Goal: Task Accomplishment & Management: Use online tool/utility

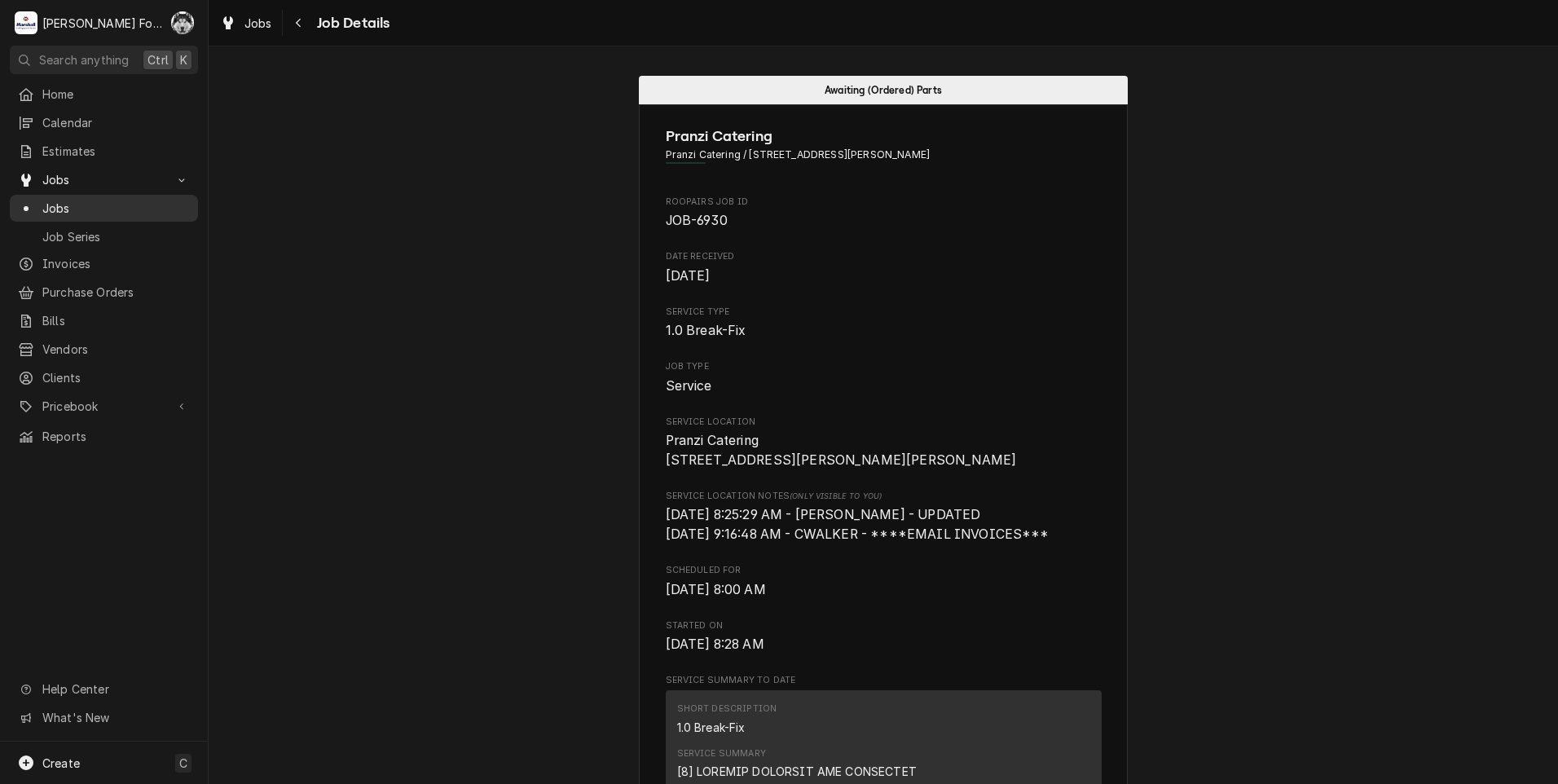
click at [63, 205] on span "Jobs" at bounding box center [116, 208] width 148 height 17
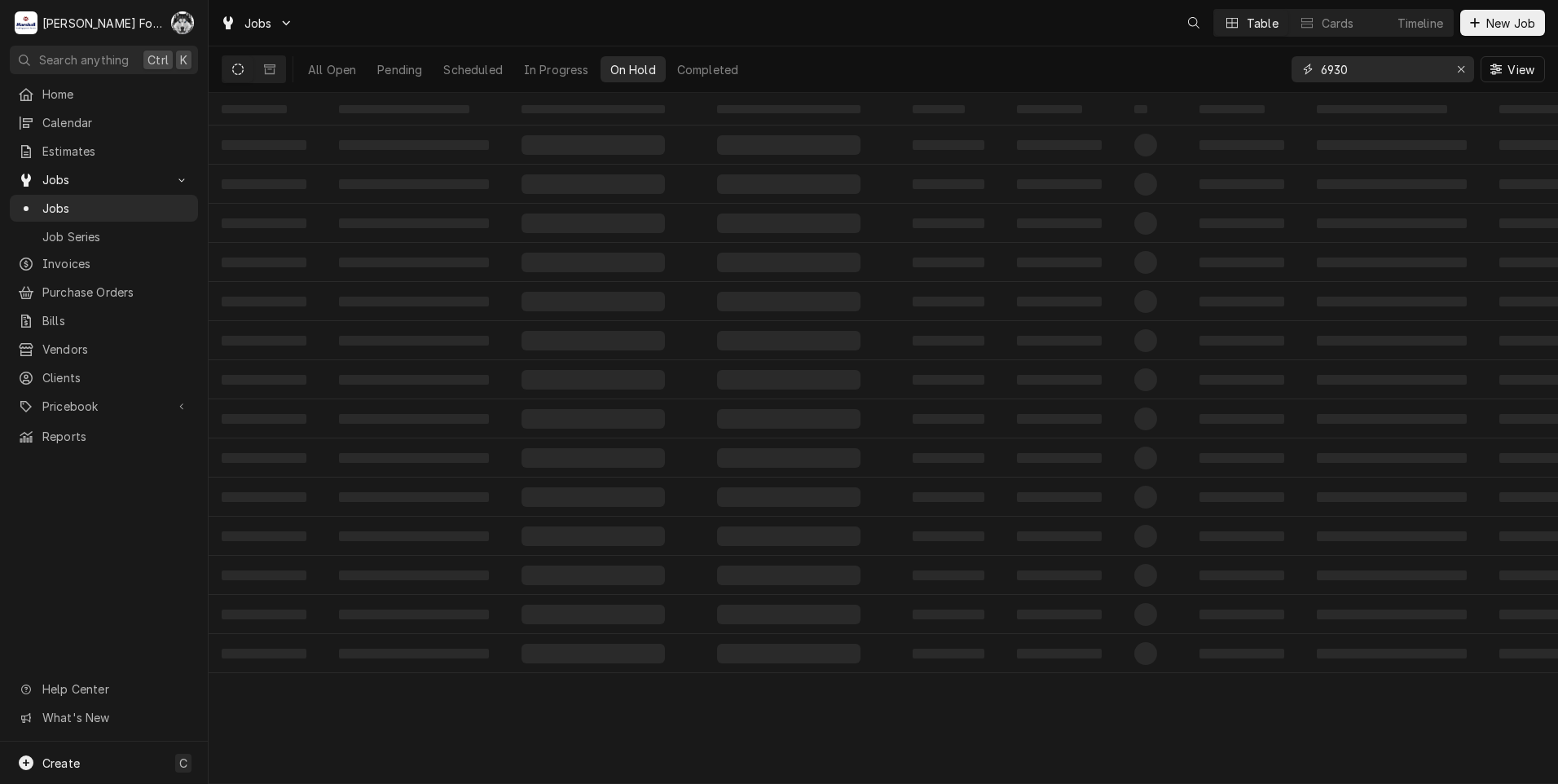
click at [1227, 95] on div "Jobs Table Cards Timeline New Job All Open Pending Scheduled In Progress On Hol…" at bounding box center [883, 392] width 1350 height 784
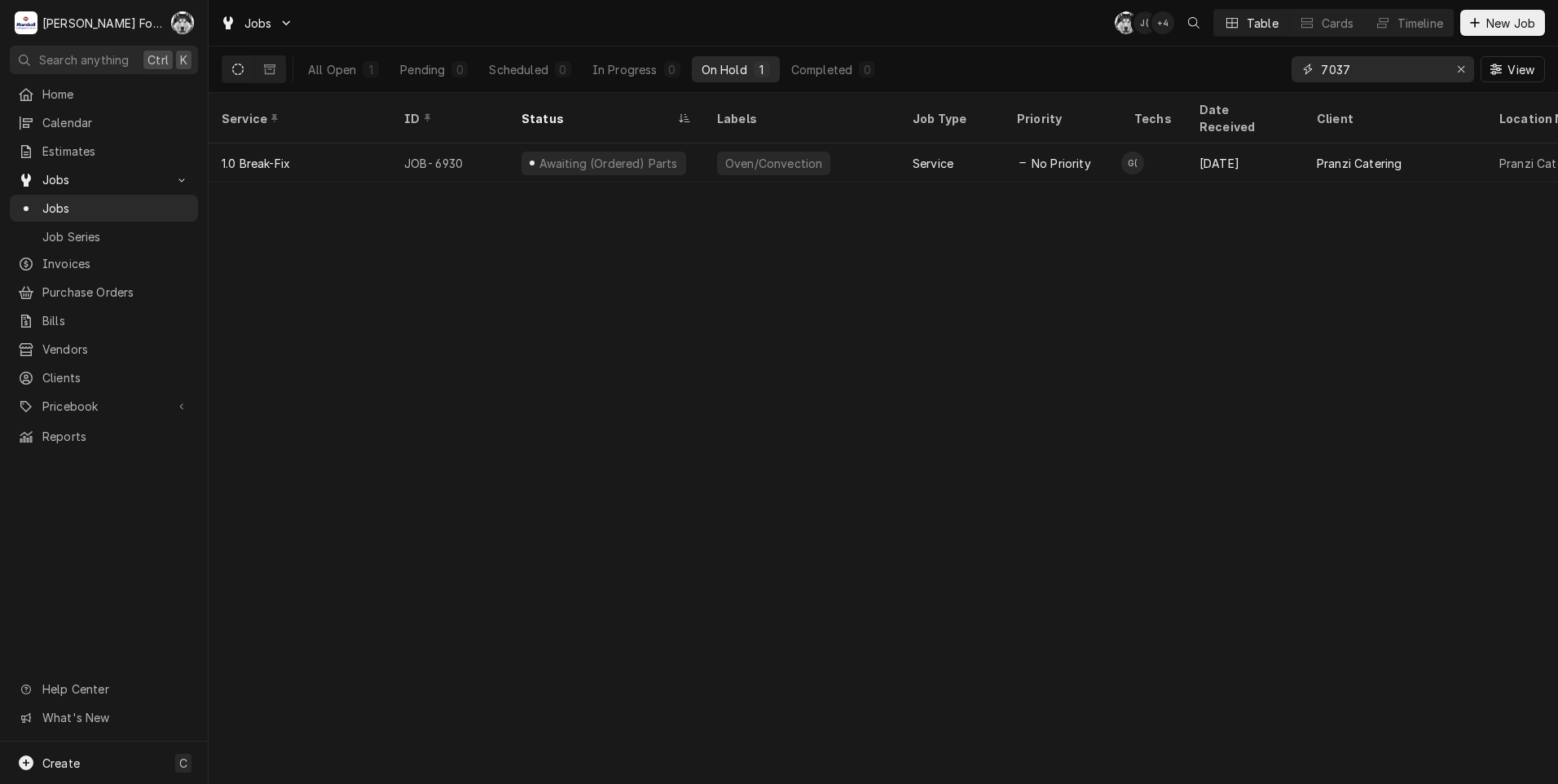
type input "7037"
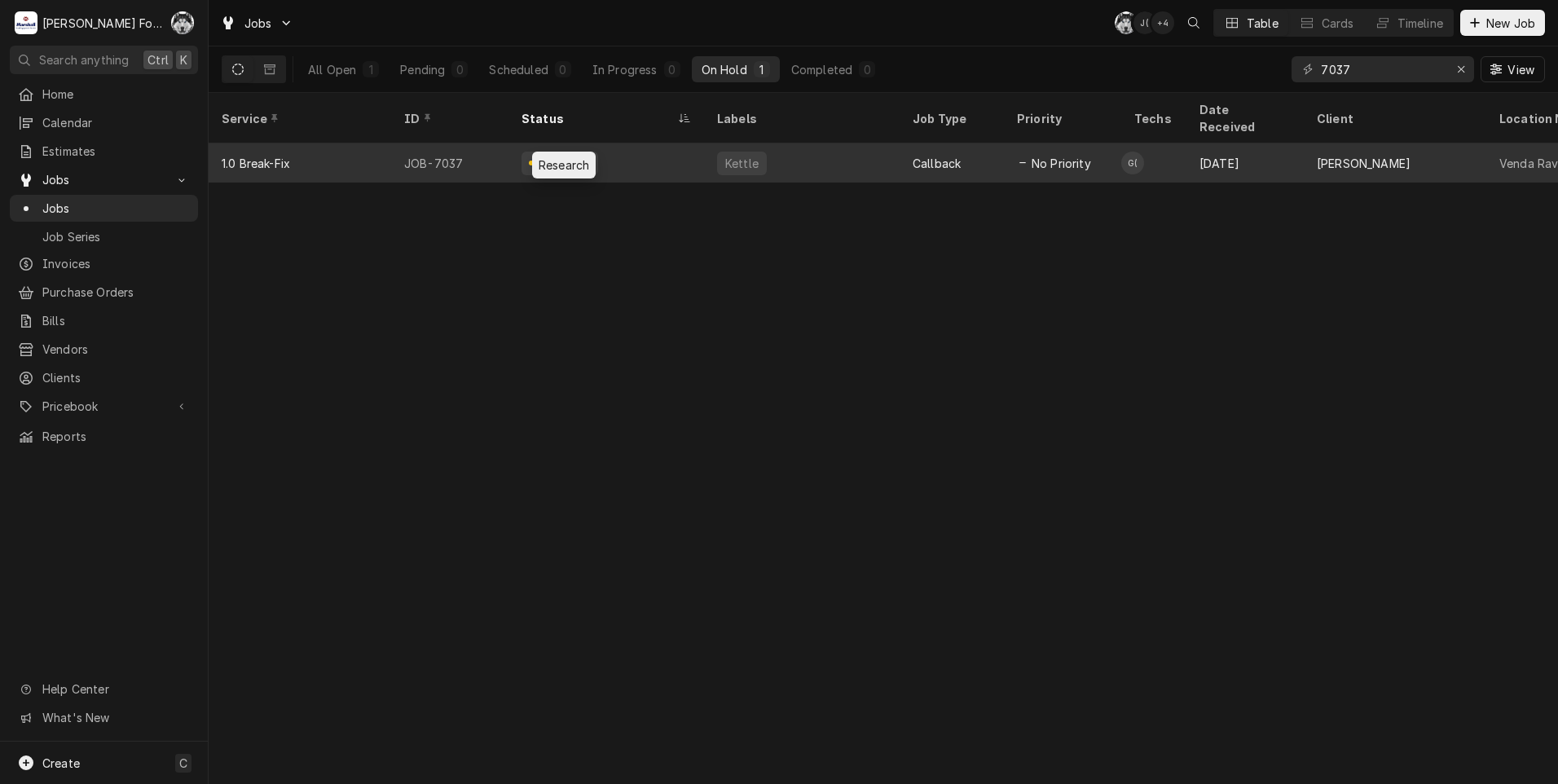
click at [571, 155] on div "Research" at bounding box center [565, 164] width 56 height 17
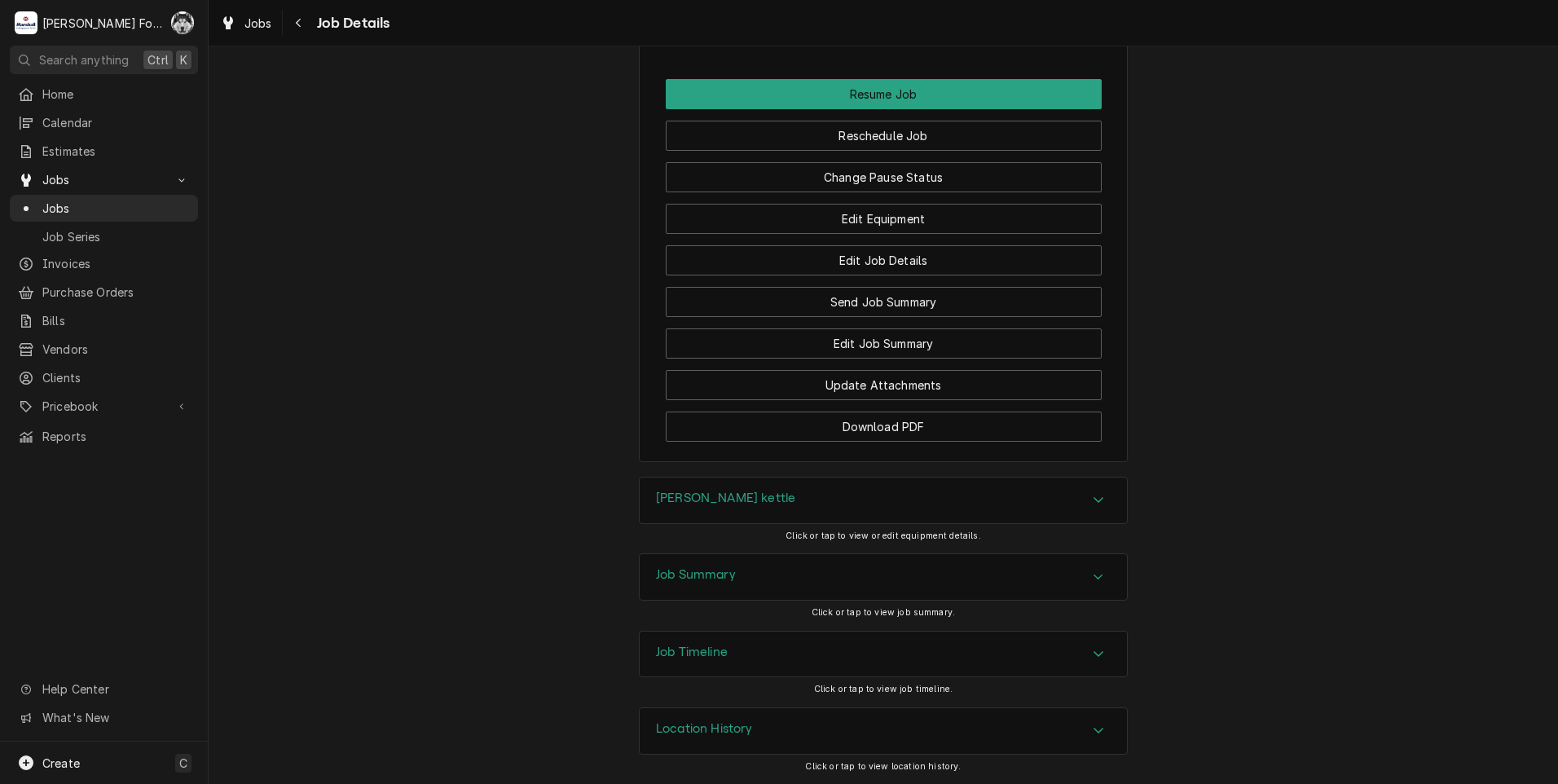
scroll to position [1873, 0]
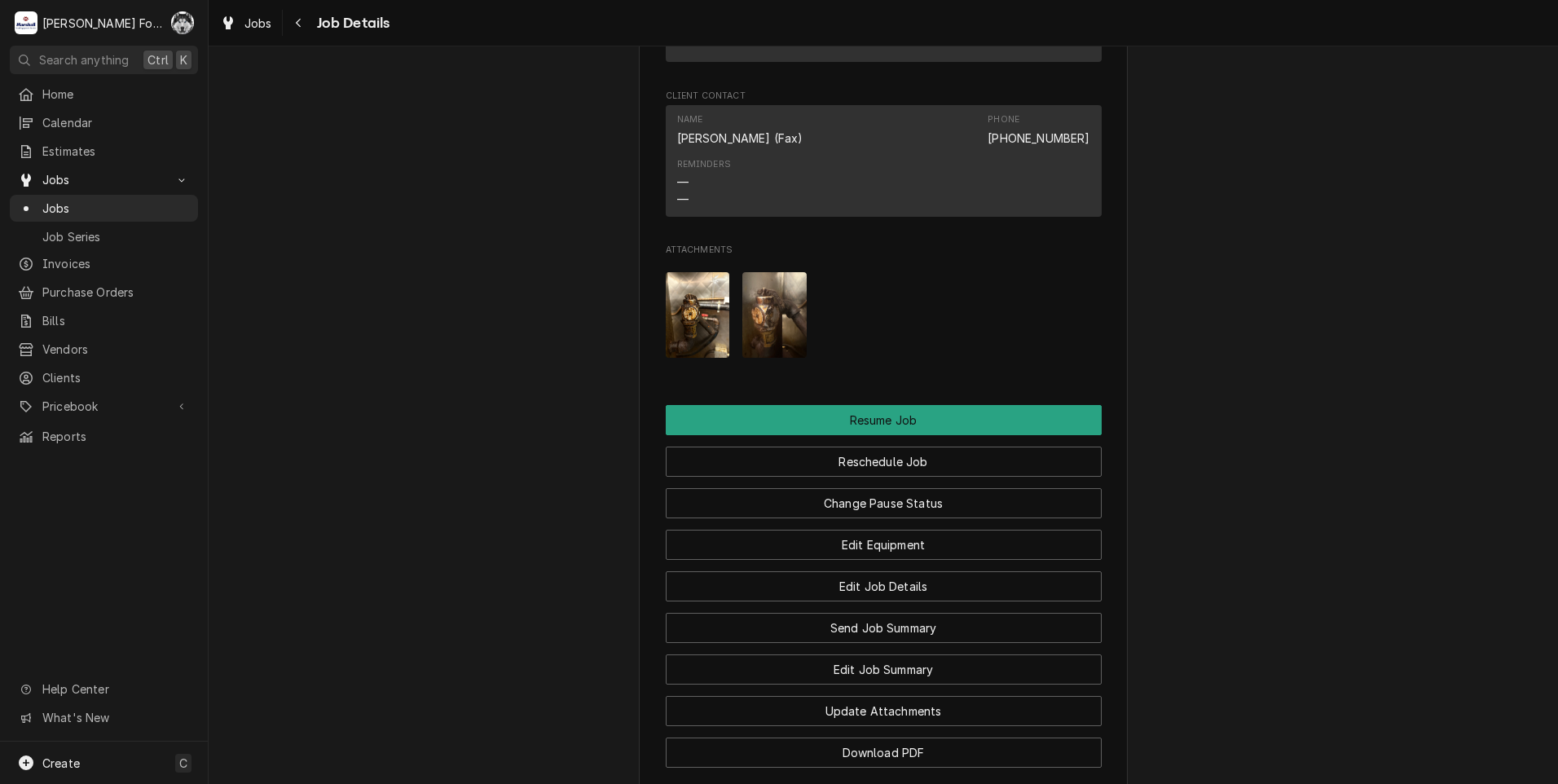
click at [694, 321] on img "Attachments" at bounding box center [698, 314] width 64 height 85
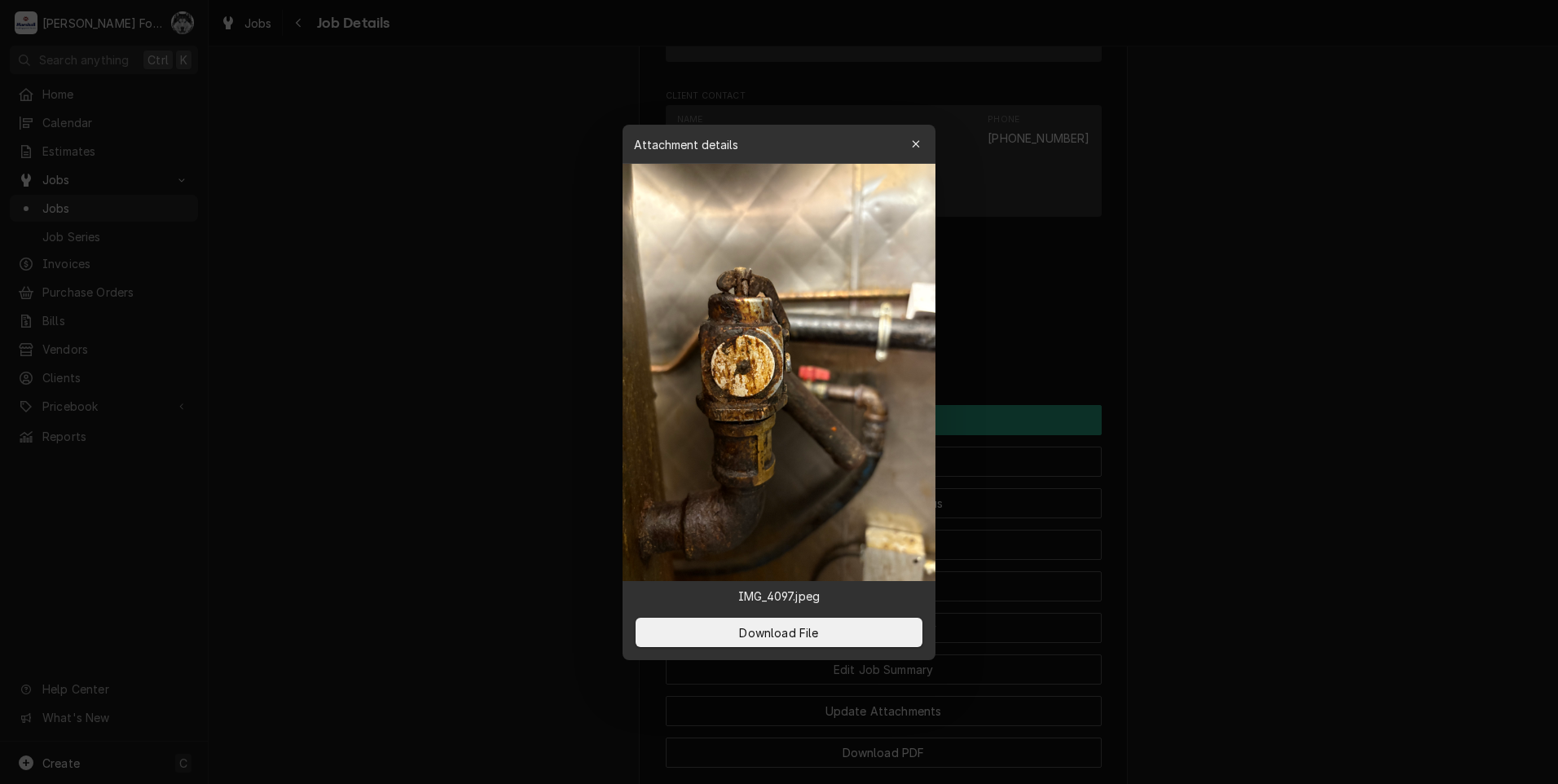
click at [931, 138] on div "Attachment details Close" at bounding box center [779, 144] width 313 height 39
click at [919, 143] on icon "button" at bounding box center [916, 144] width 9 height 12
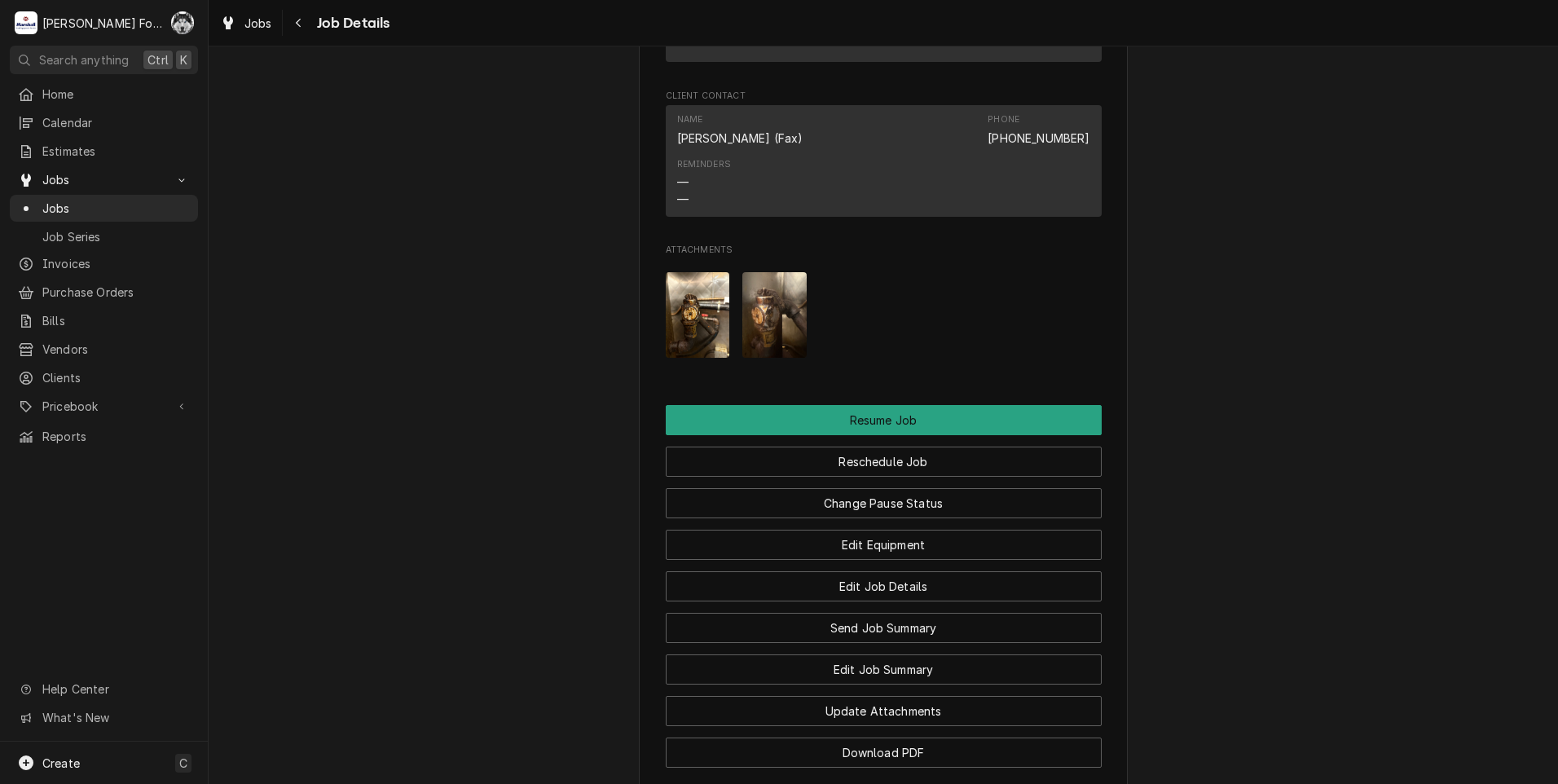
click at [751, 310] on img "Attachments" at bounding box center [774, 314] width 64 height 85
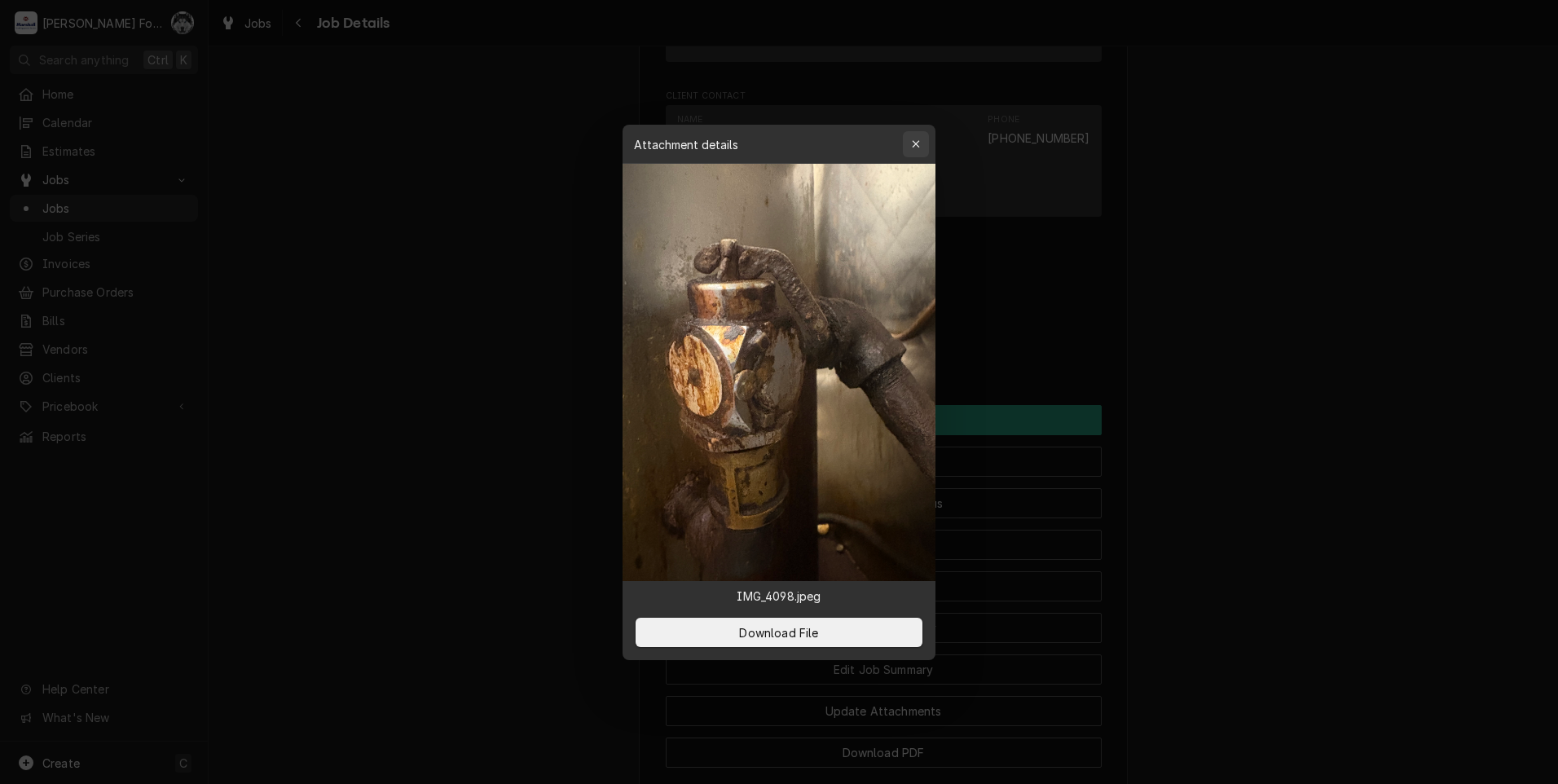
click at [920, 146] on icon "button" at bounding box center [916, 144] width 9 height 12
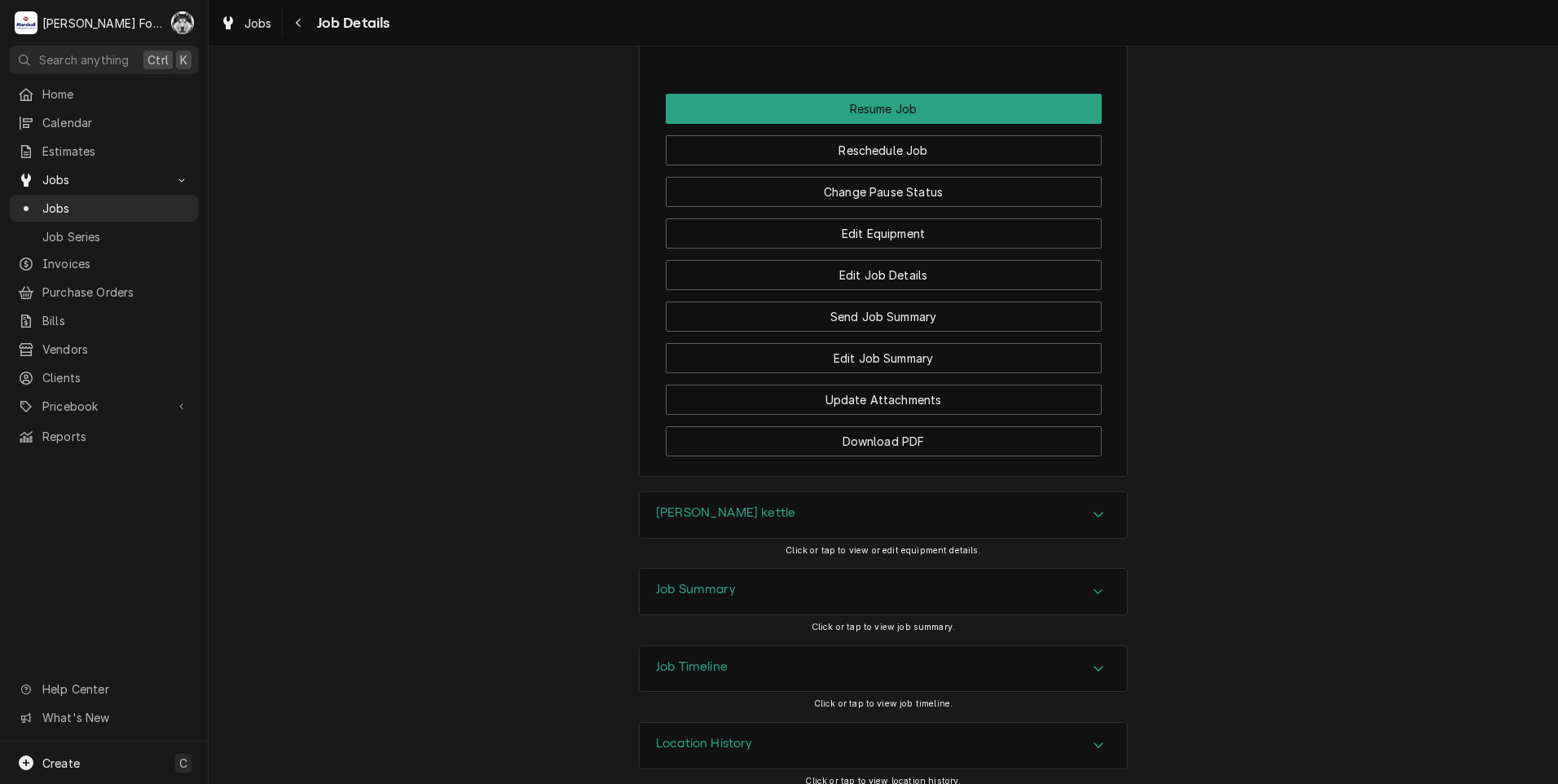
scroll to position [2199, 0]
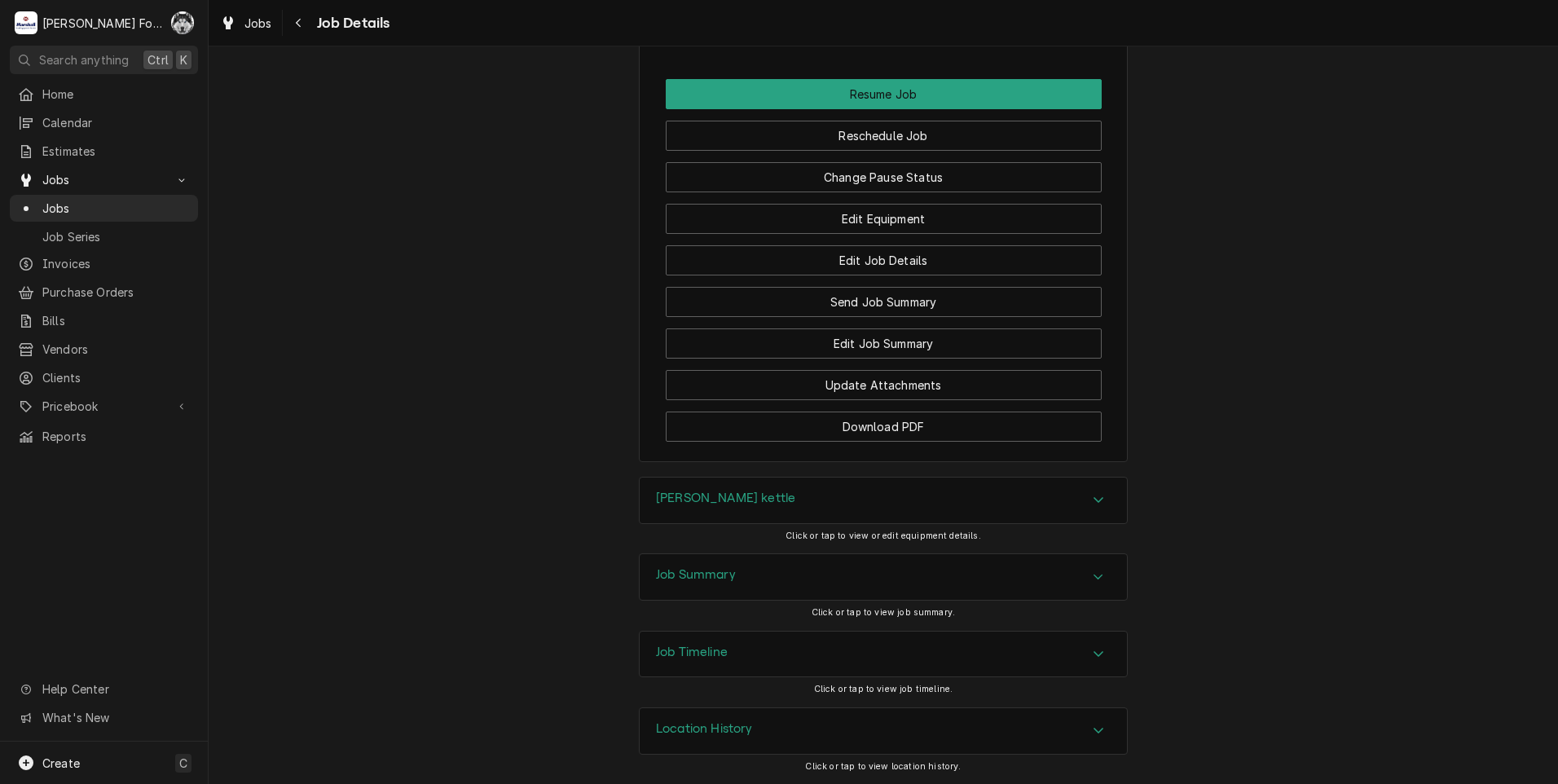
click at [736, 495] on div "[PERSON_NAME] kettle" at bounding box center [883, 500] width 488 height 46
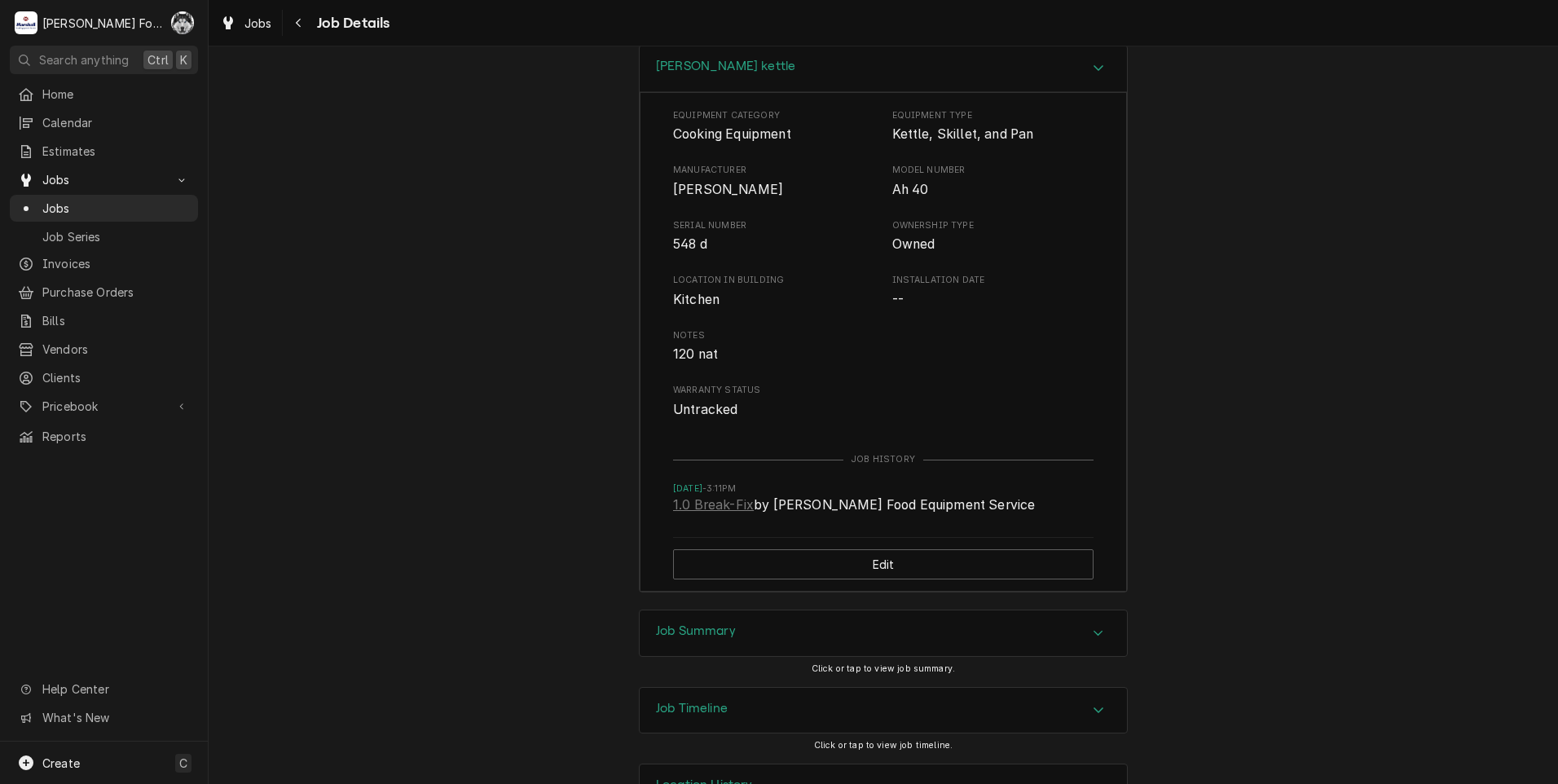
scroll to position [2688, 0]
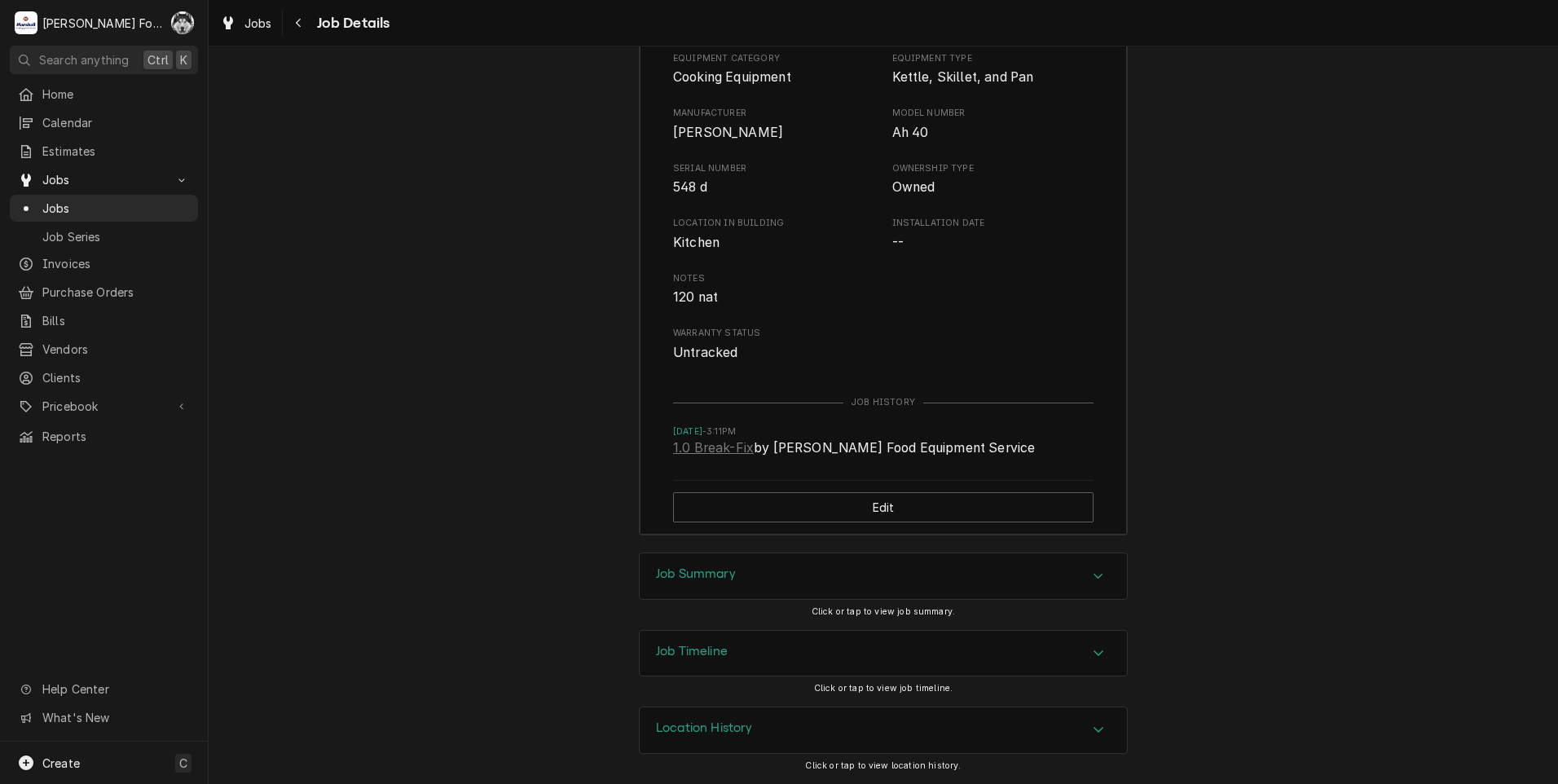
click at [763, 573] on div "Job Summary" at bounding box center [883, 576] width 488 height 46
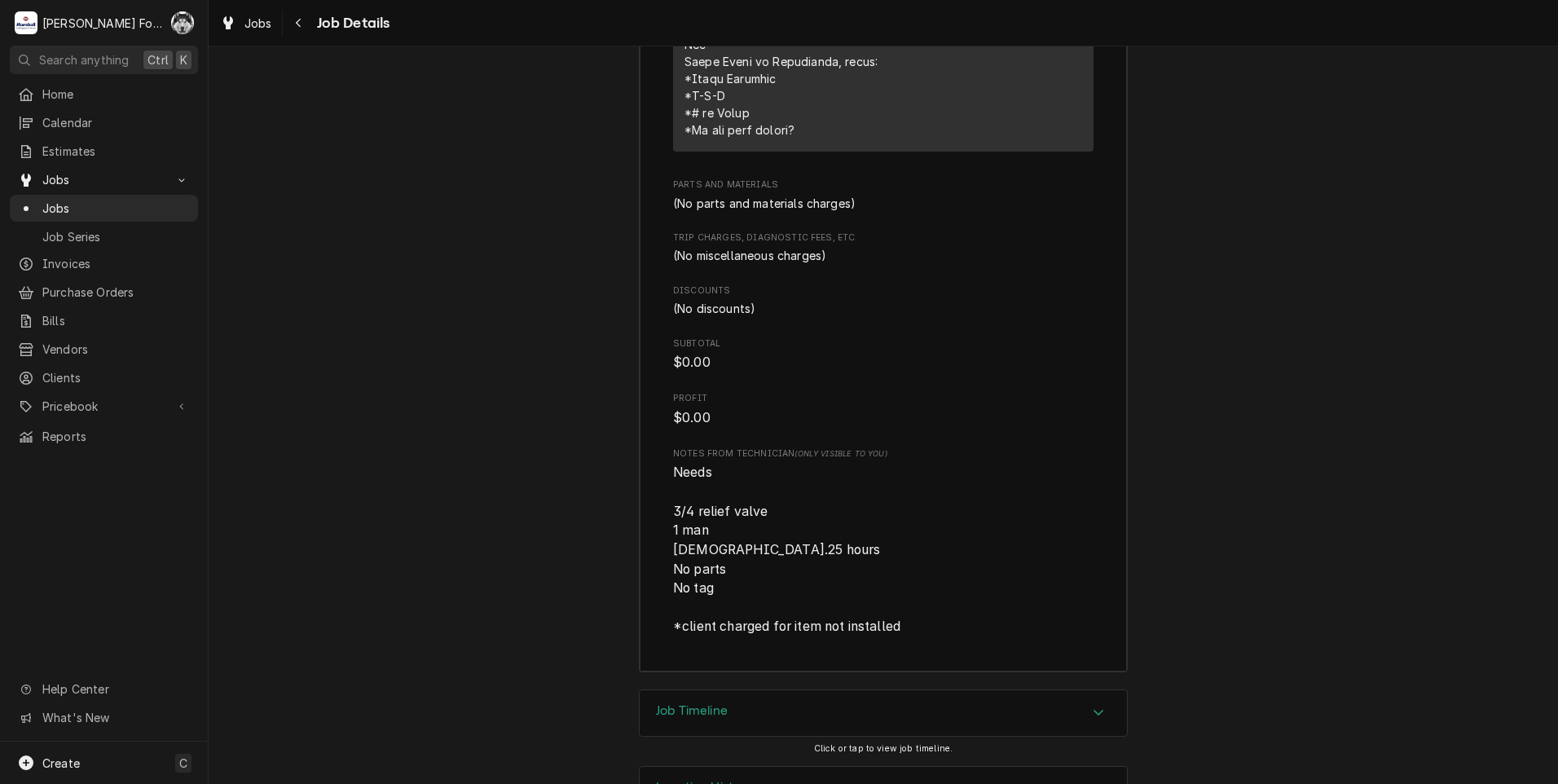
scroll to position [4051, 0]
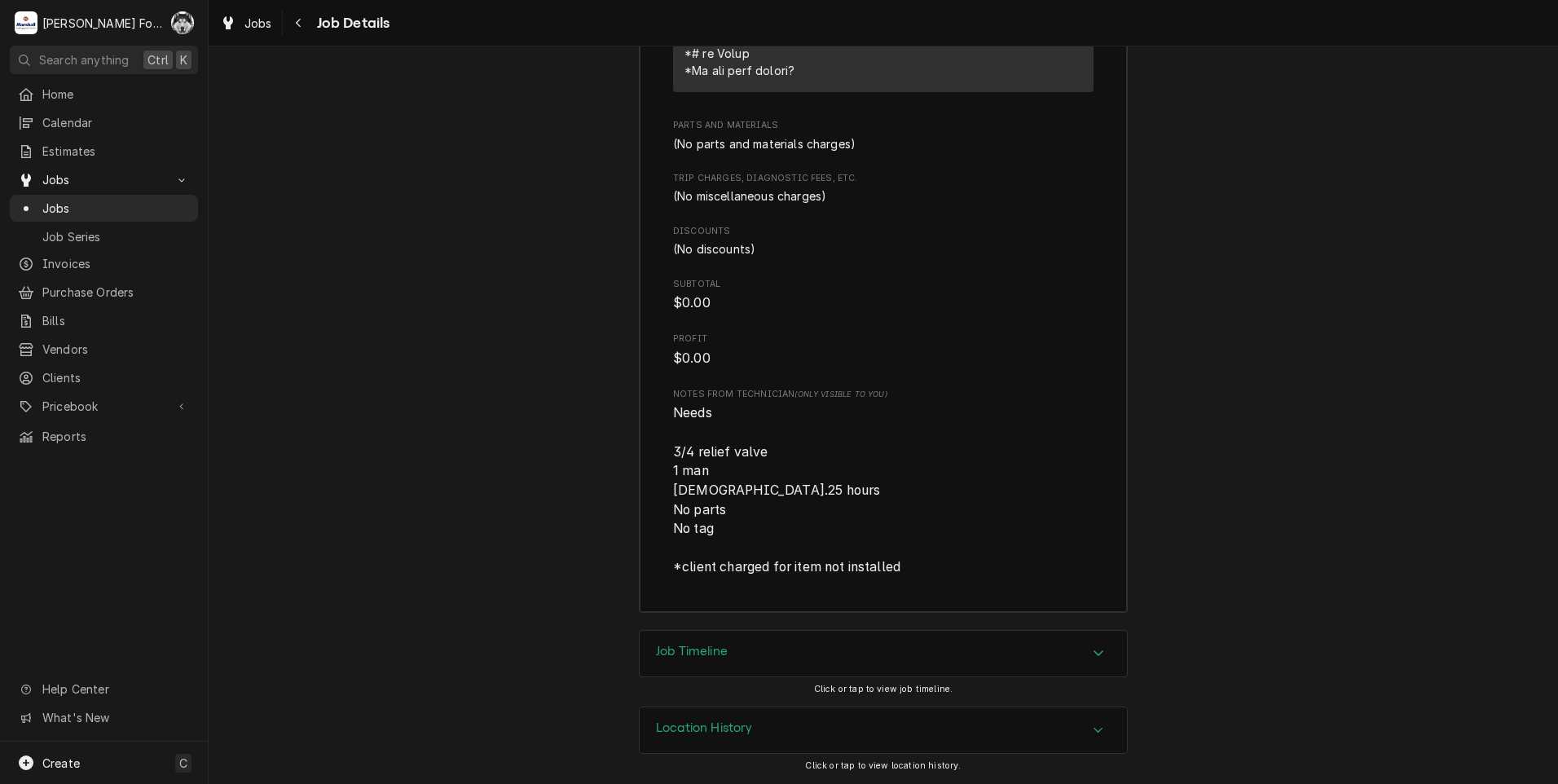
click at [814, 649] on div "Job Timeline" at bounding box center [883, 653] width 488 height 46
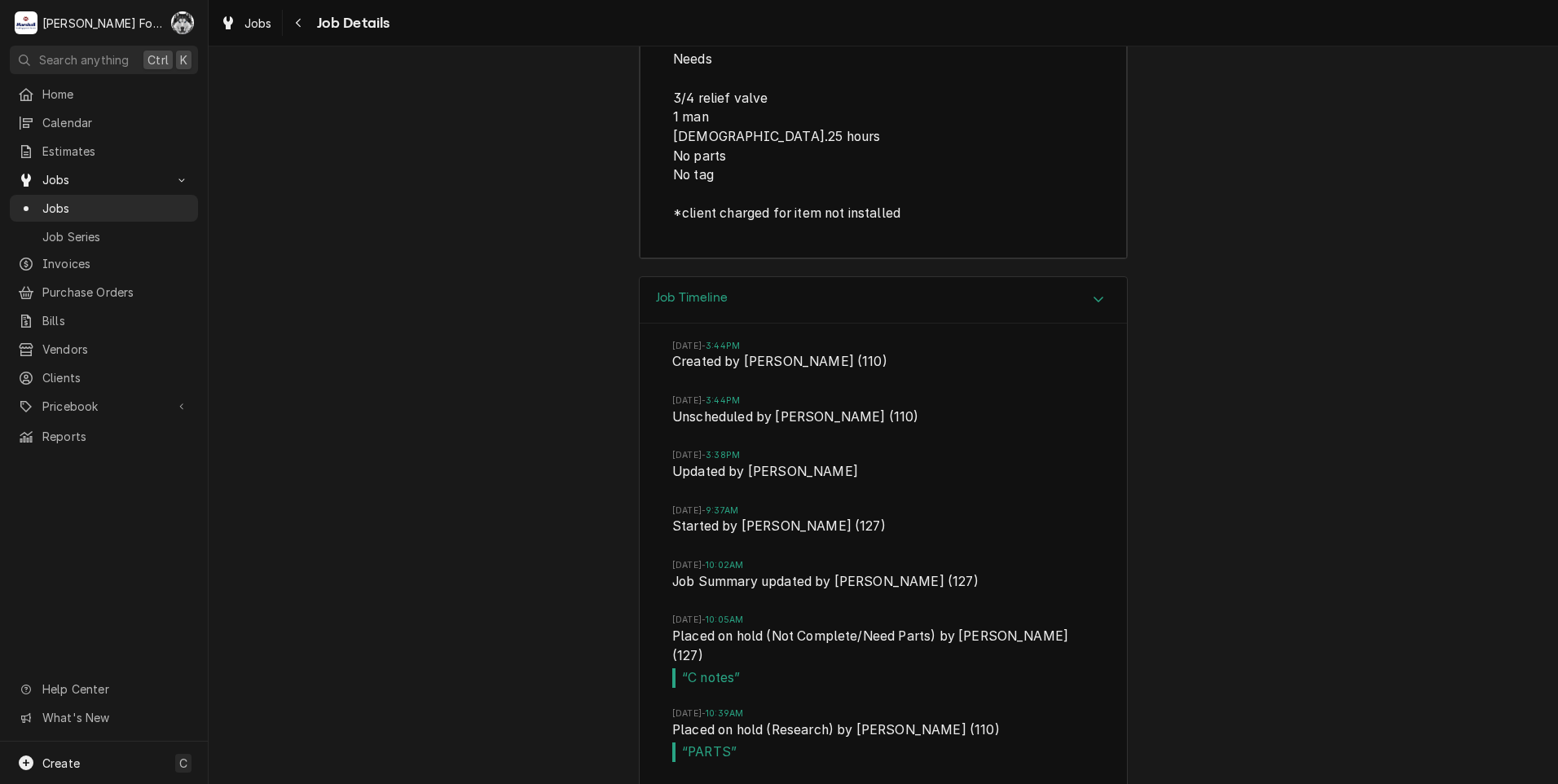
scroll to position [4513, 0]
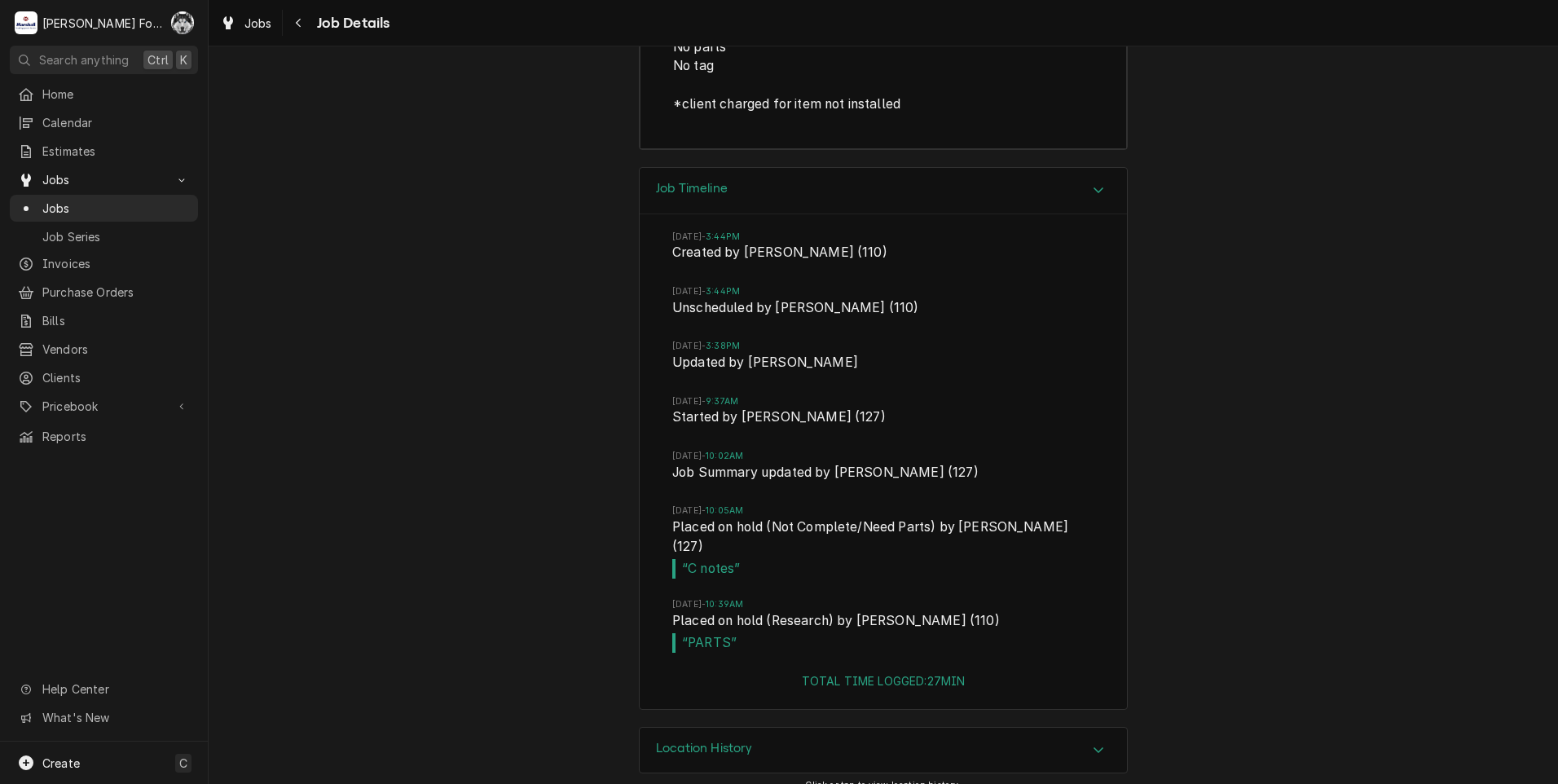
click at [712, 740] on h3 "Location History" at bounding box center [704, 748] width 97 height 15
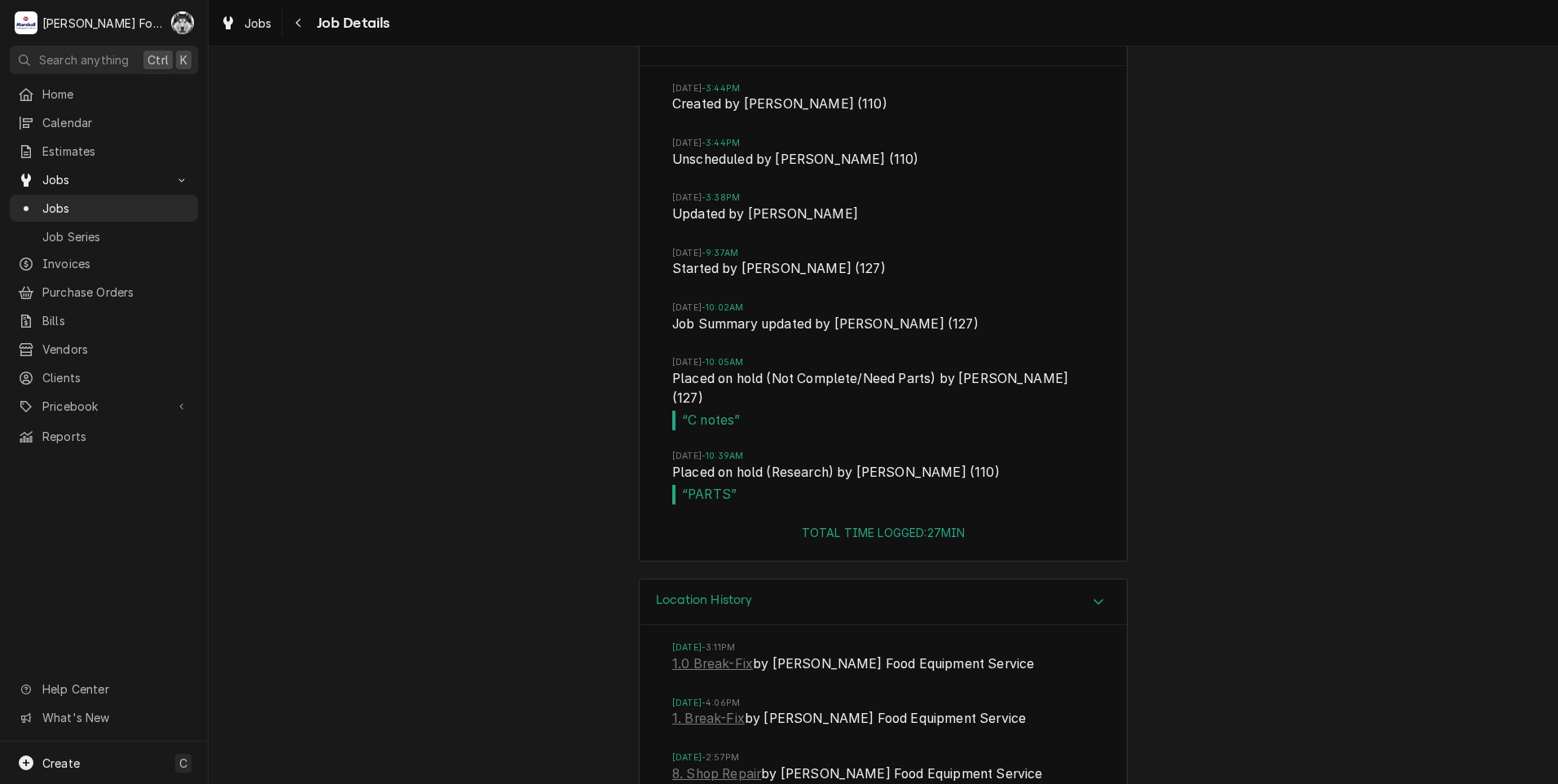
scroll to position [4683, 0]
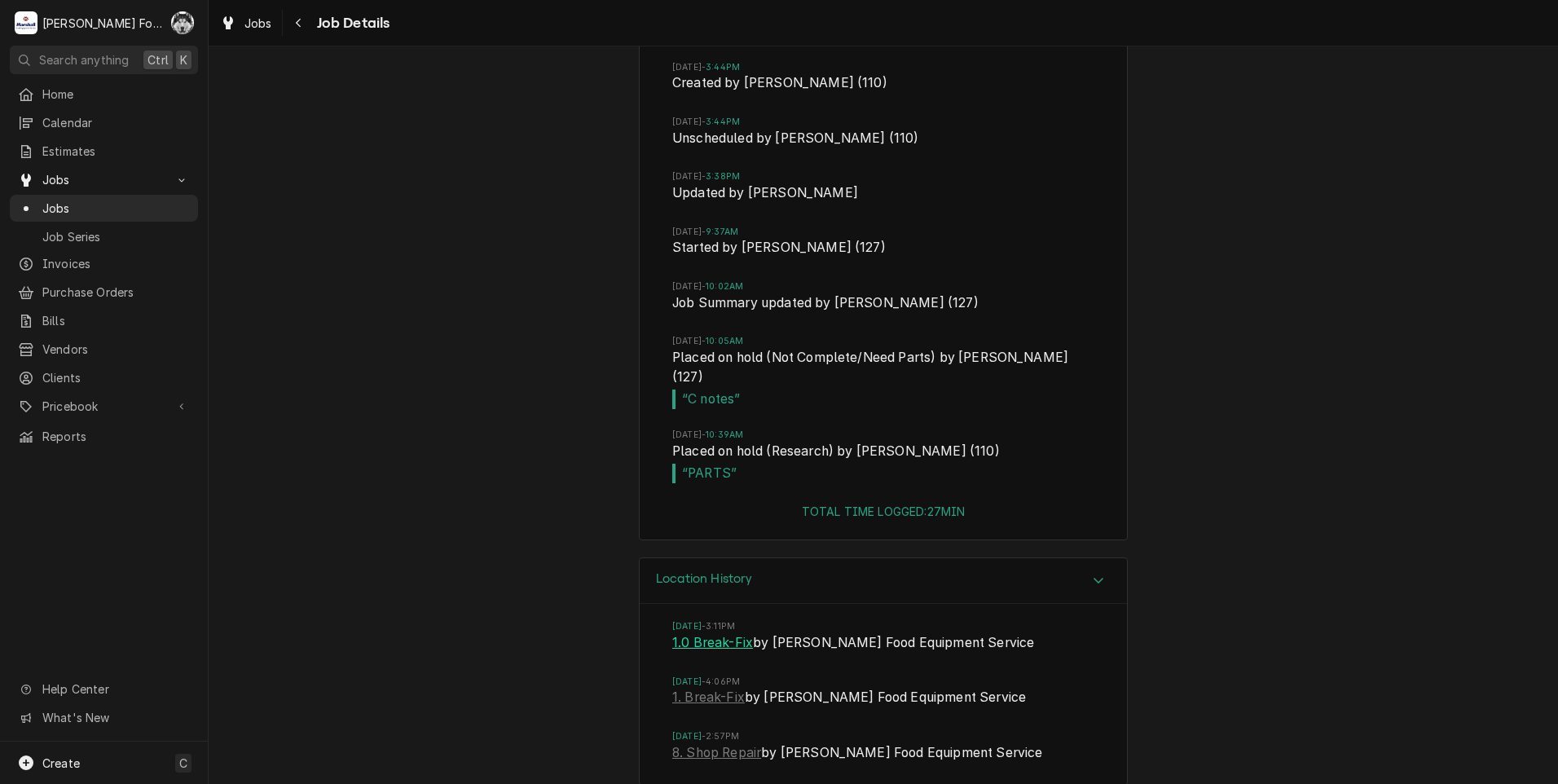
click at [699, 633] on link "1.0 Break-Fix" at bounding box center [713, 642] width 81 height 19
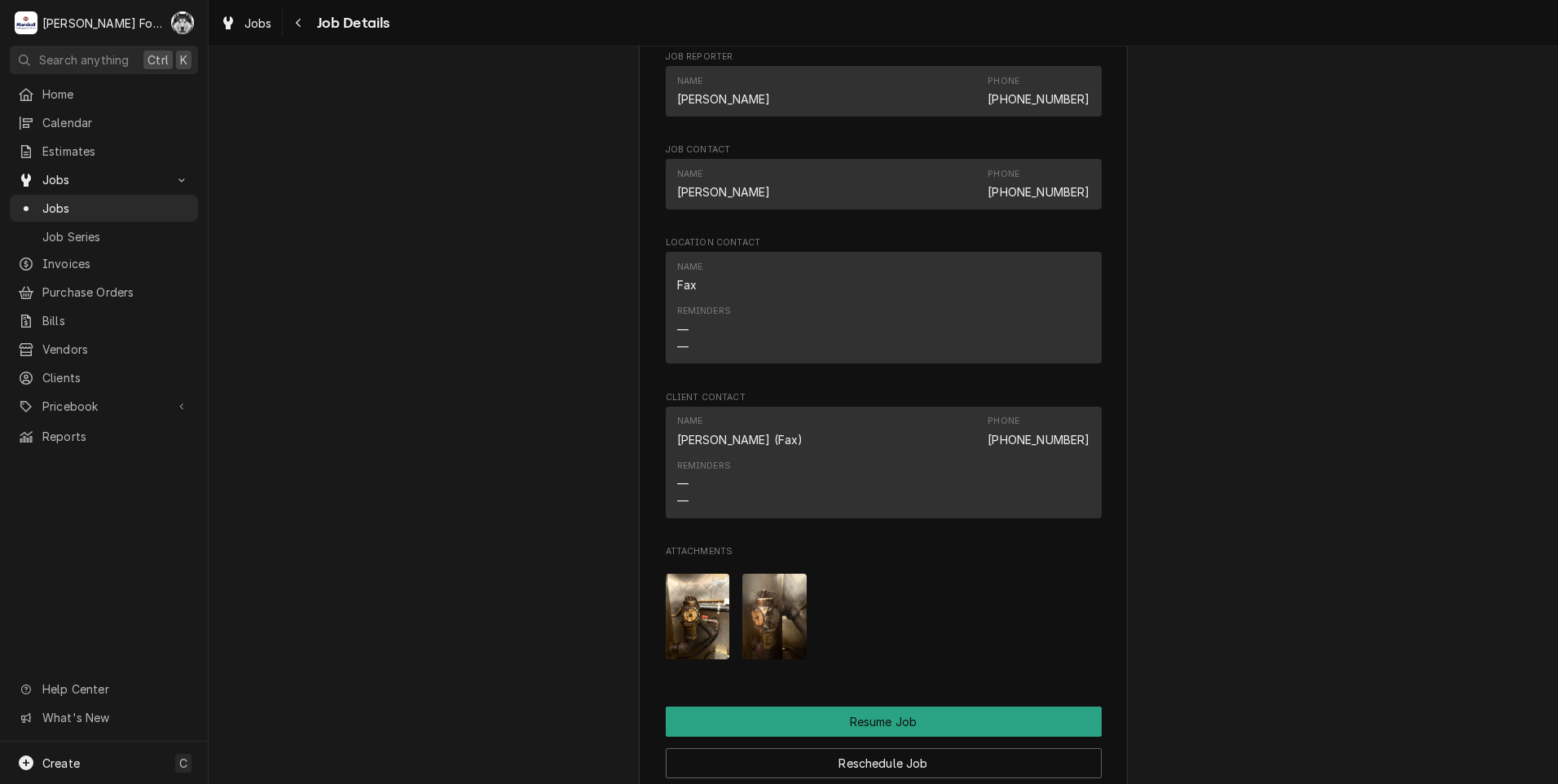
scroll to position [1587, 0]
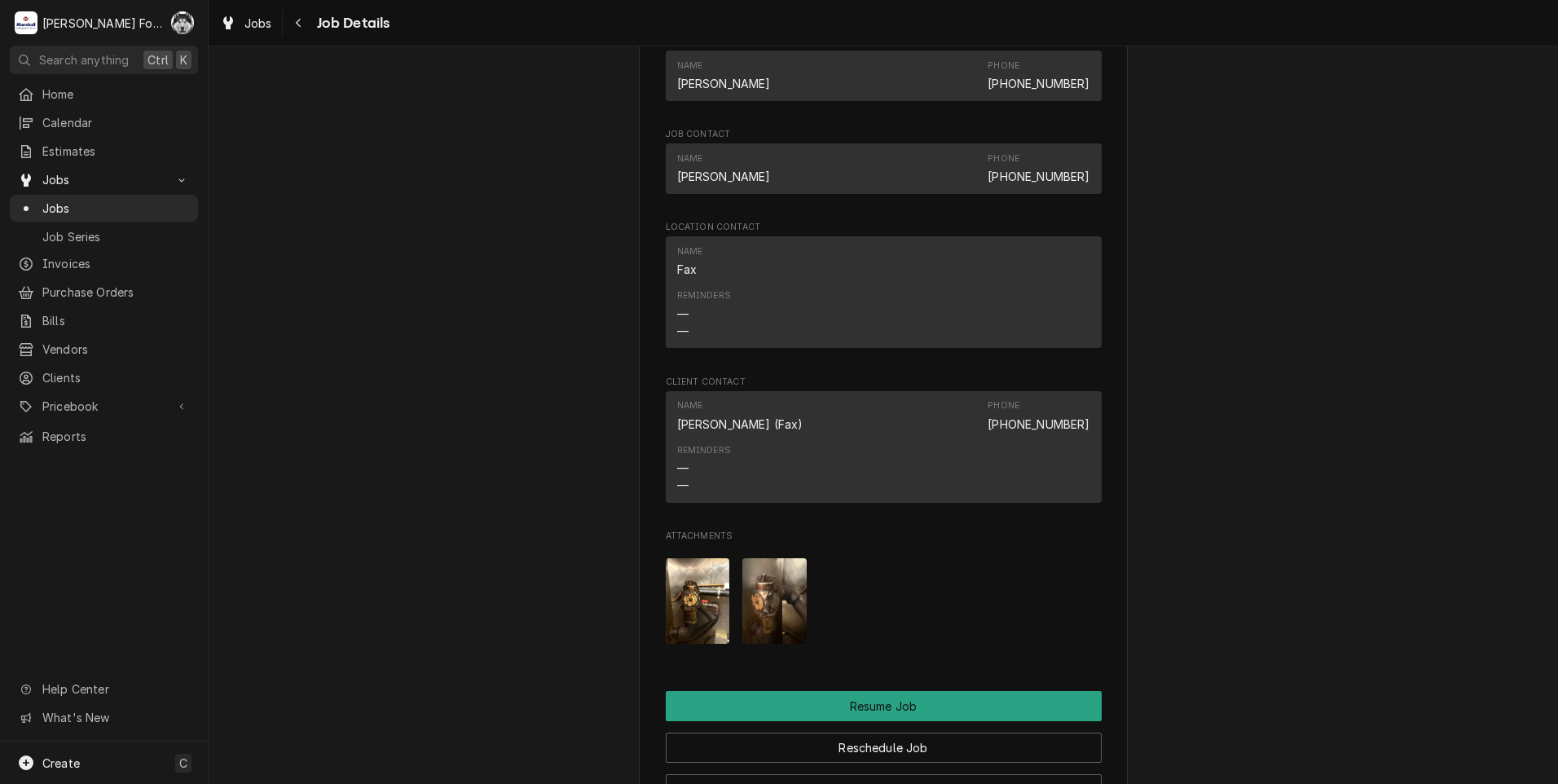
click at [757, 611] on img "Attachments" at bounding box center [774, 600] width 64 height 85
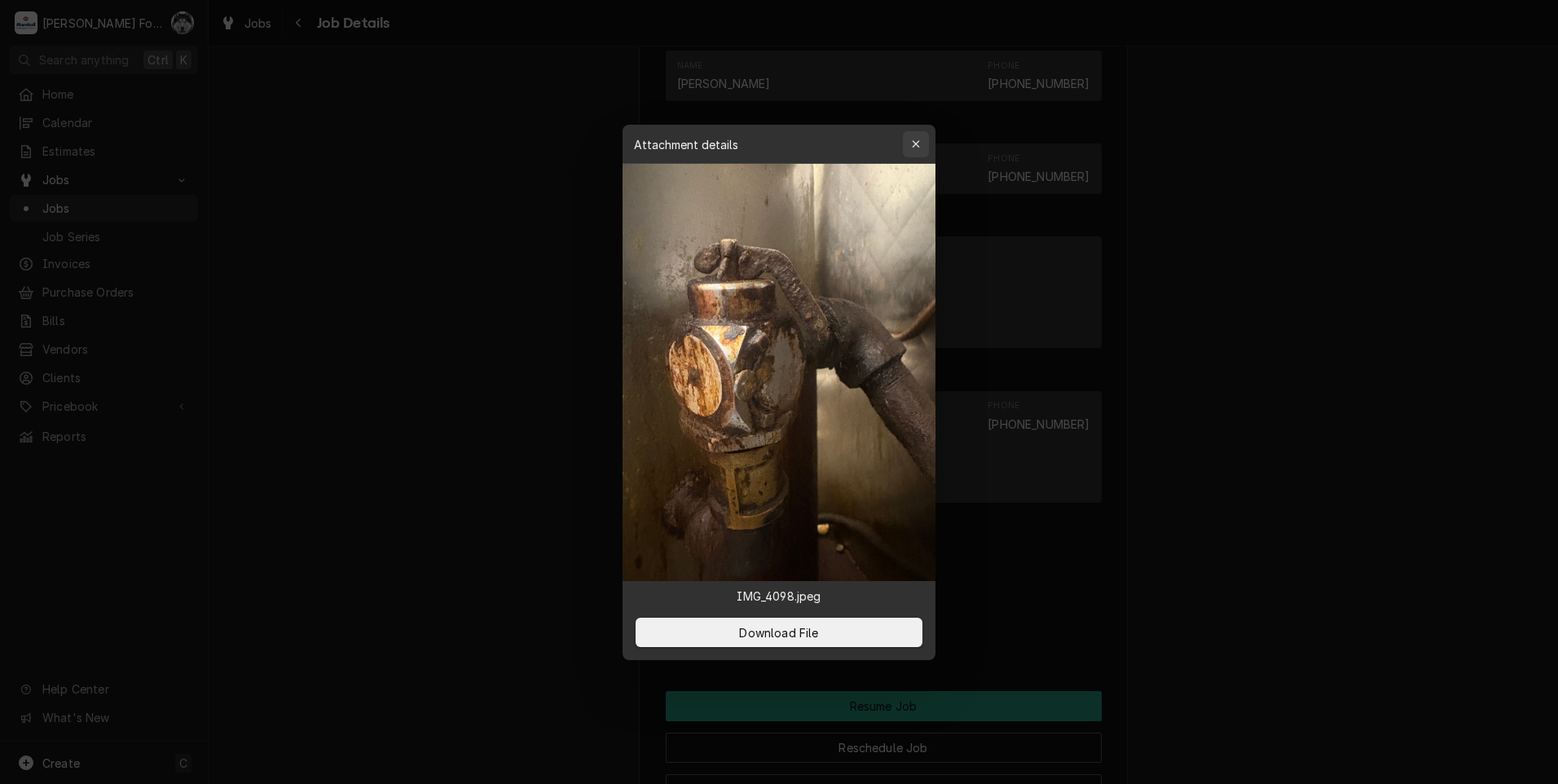
click at [916, 146] on icon "button" at bounding box center [916, 144] width 9 height 12
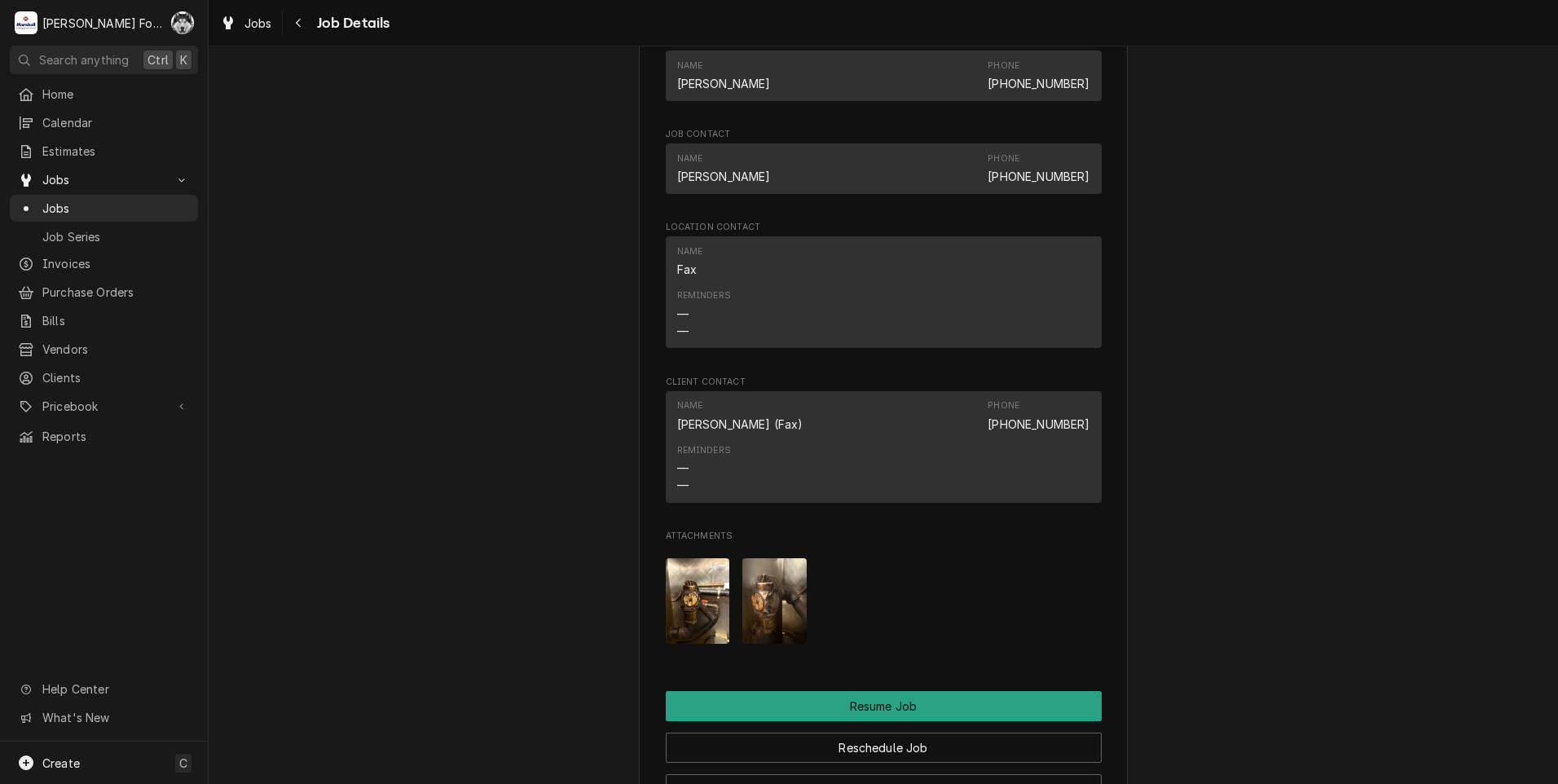
click at [754, 607] on img "Attachments" at bounding box center [774, 600] width 64 height 85
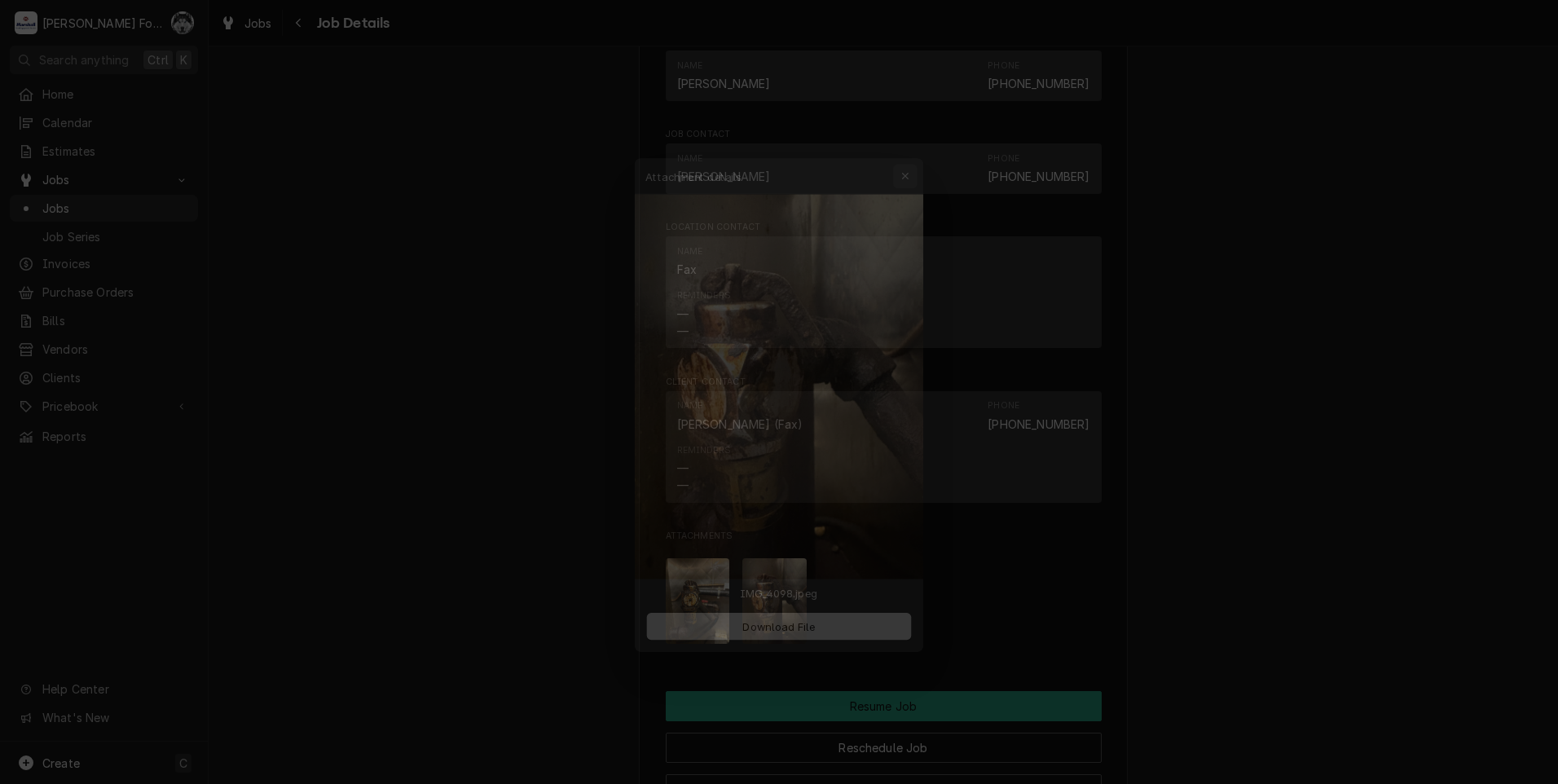
click at [927, 136] on button "button" at bounding box center [916, 144] width 26 height 26
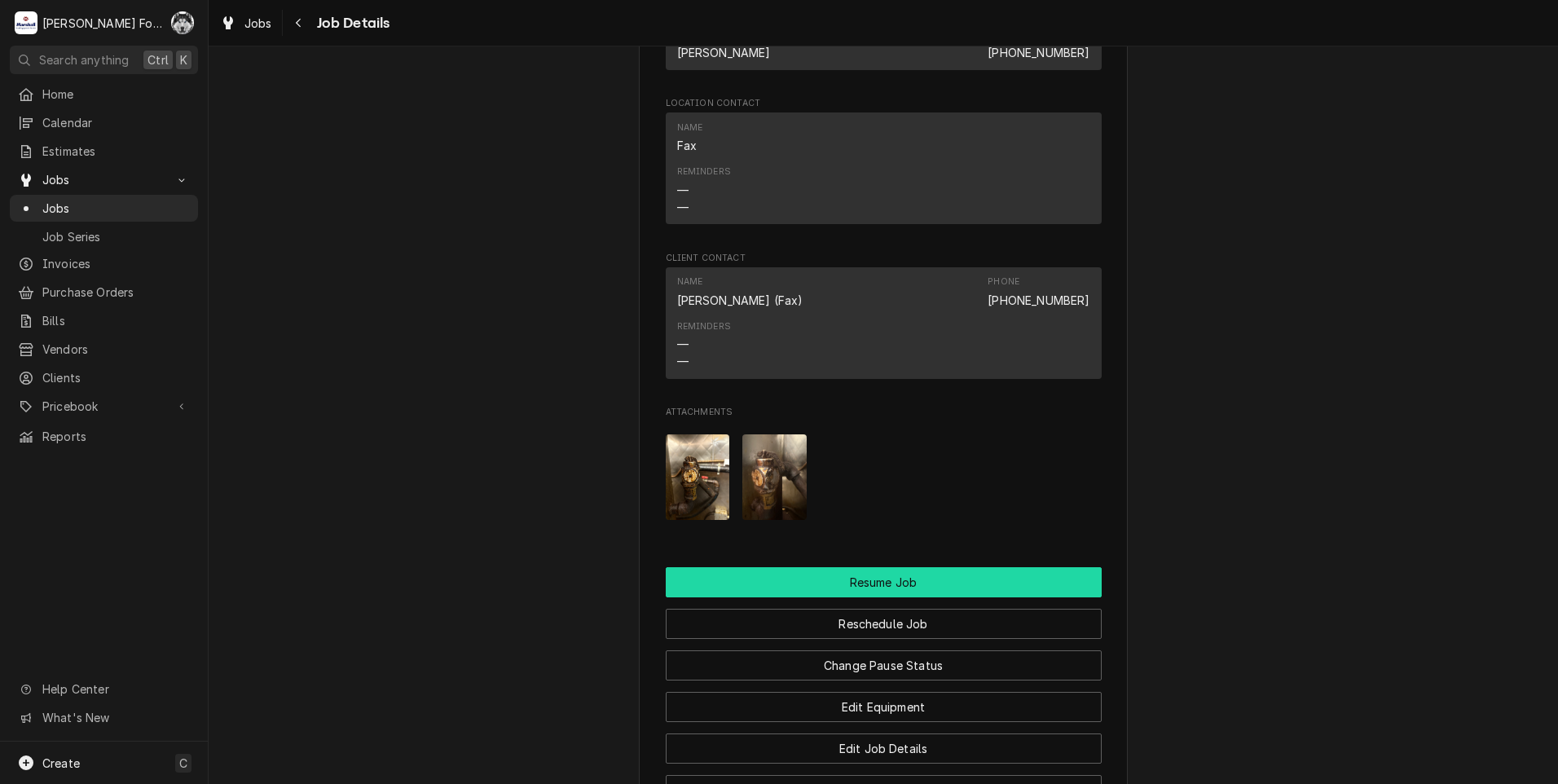
scroll to position [1750, 0]
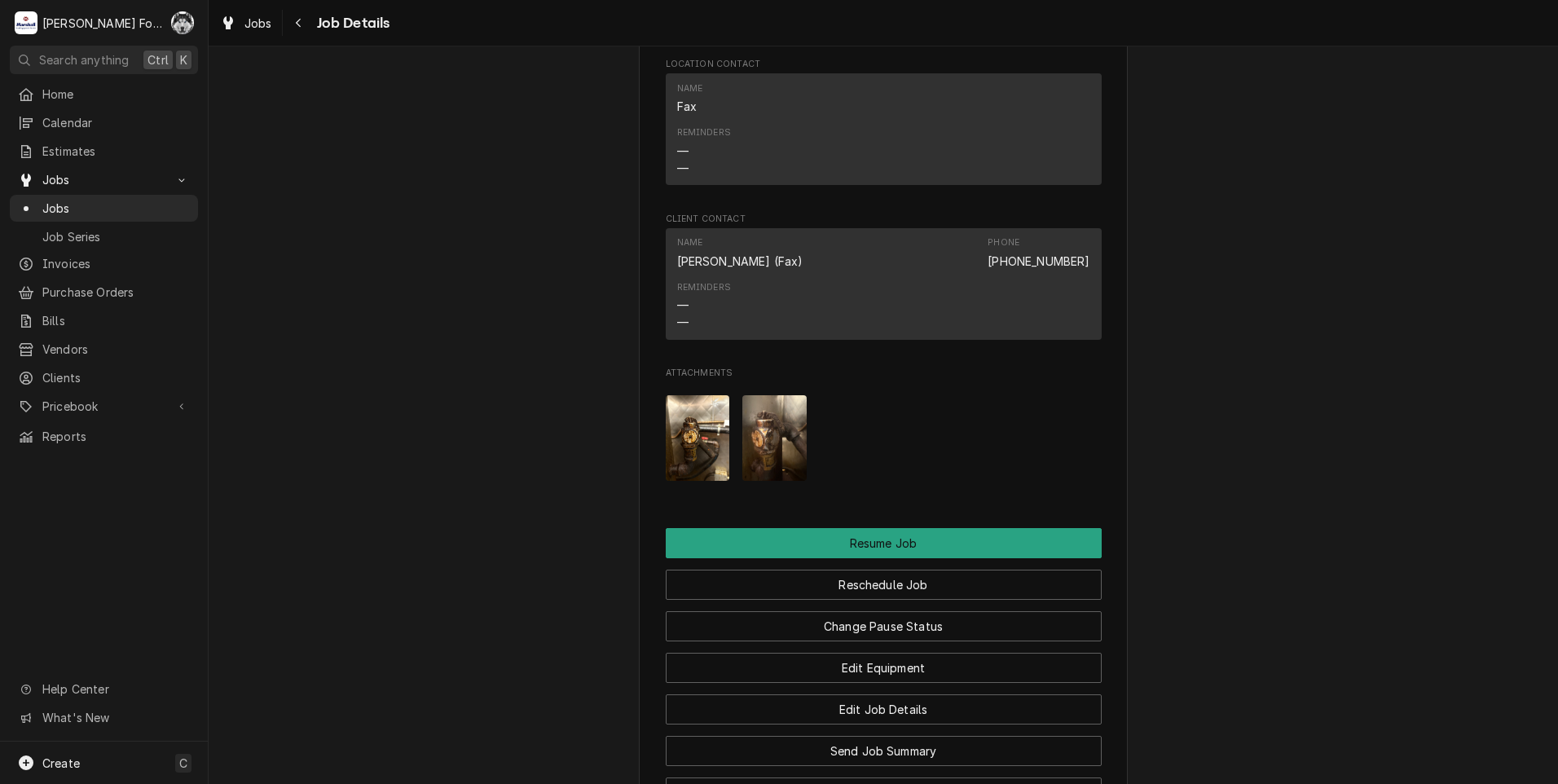
click at [684, 435] on img "Attachments" at bounding box center [698, 438] width 64 height 85
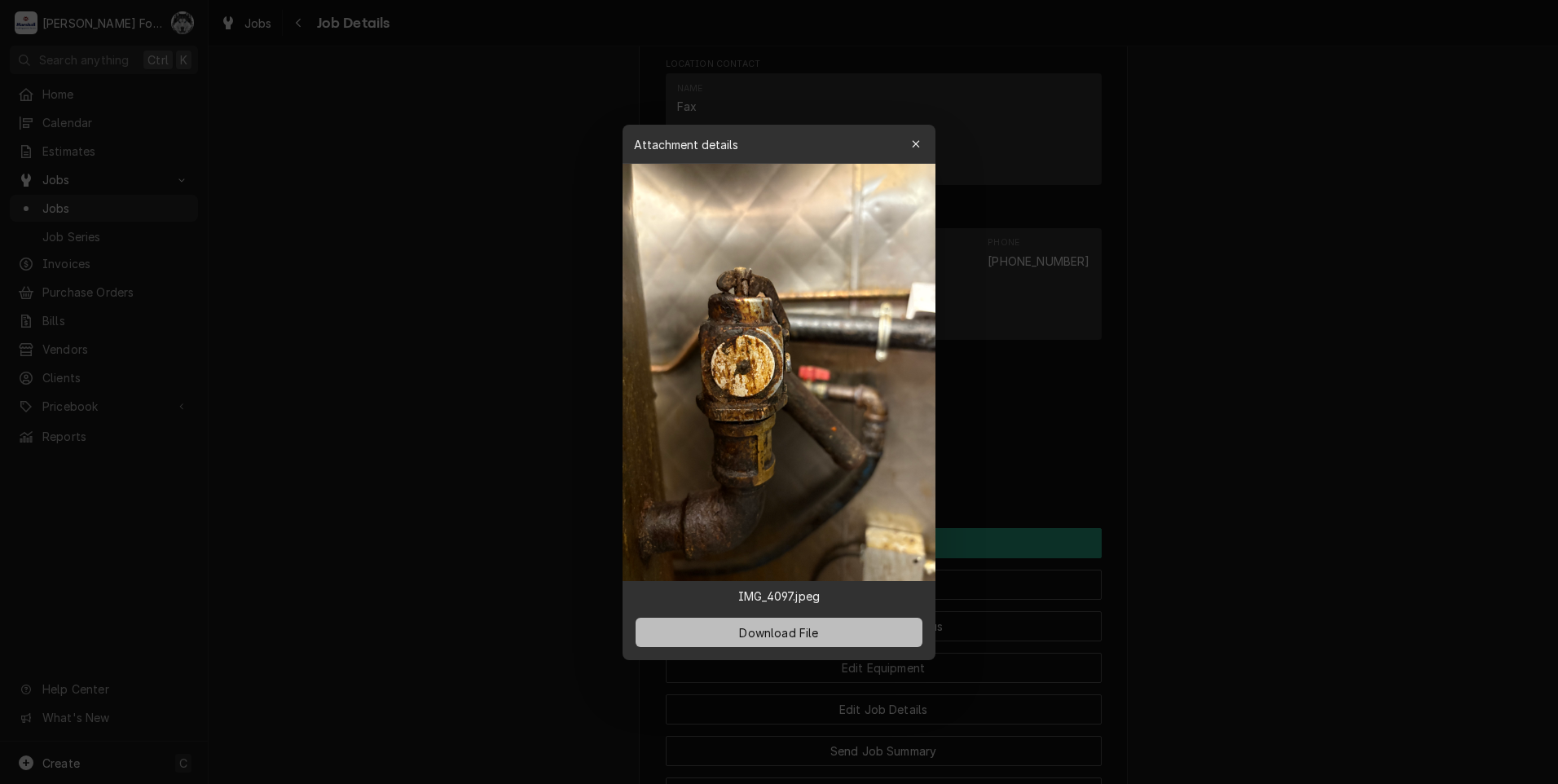
click at [762, 623] on button "Download File" at bounding box center [779, 631] width 287 height 30
click at [369, 309] on div at bounding box center [779, 392] width 1558 height 784
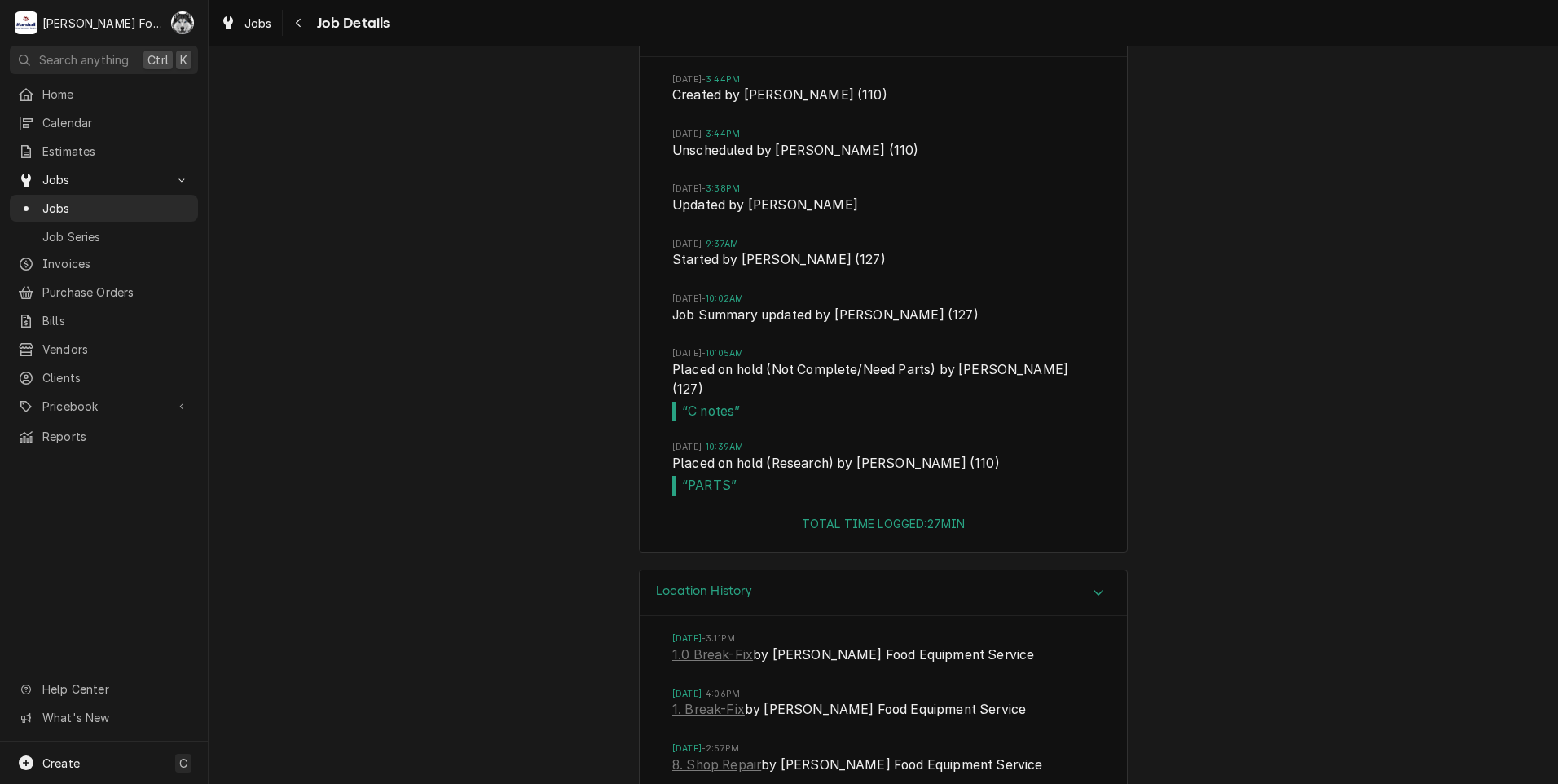
scroll to position [4683, 0]
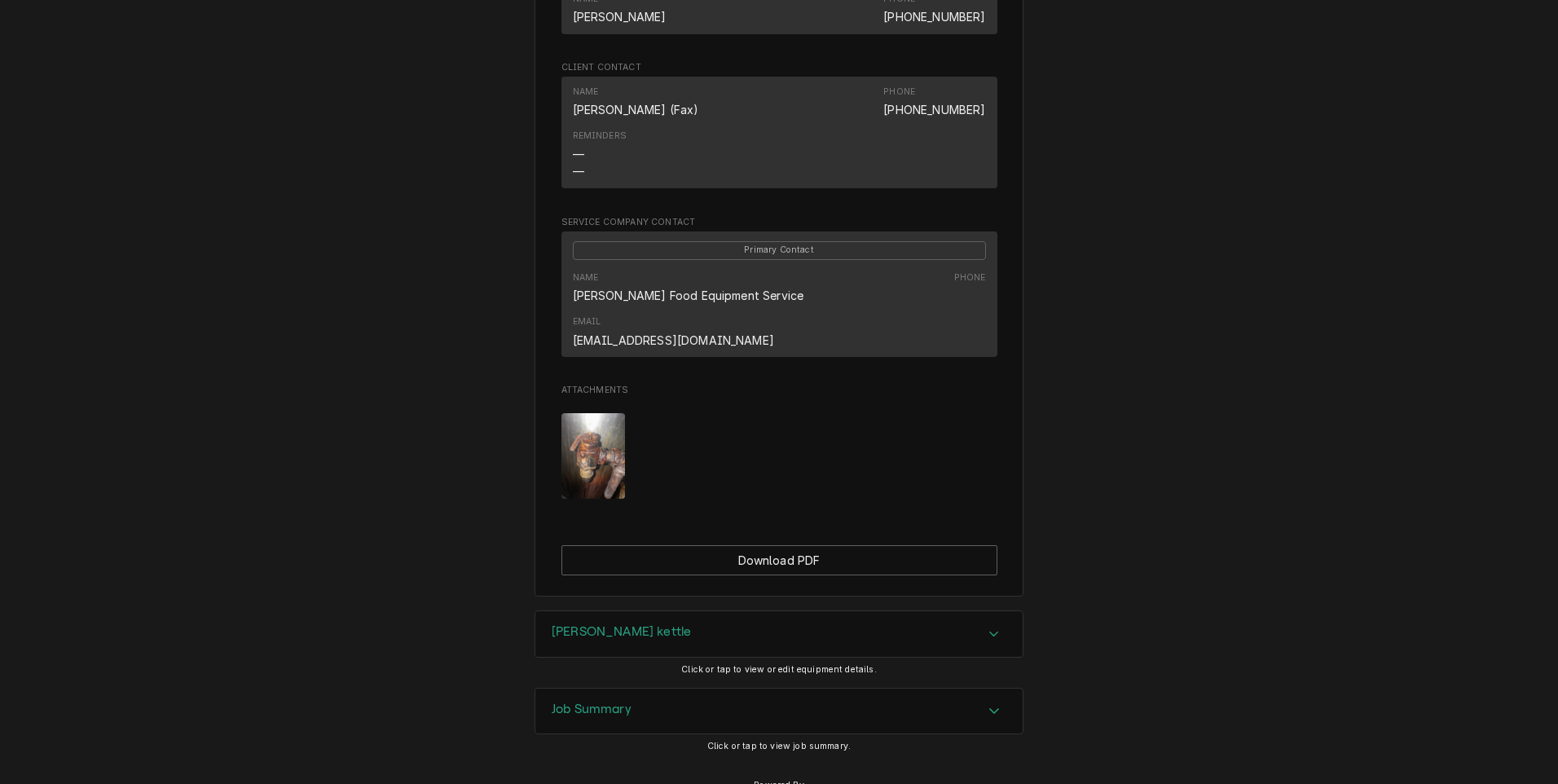
scroll to position [1072, 0]
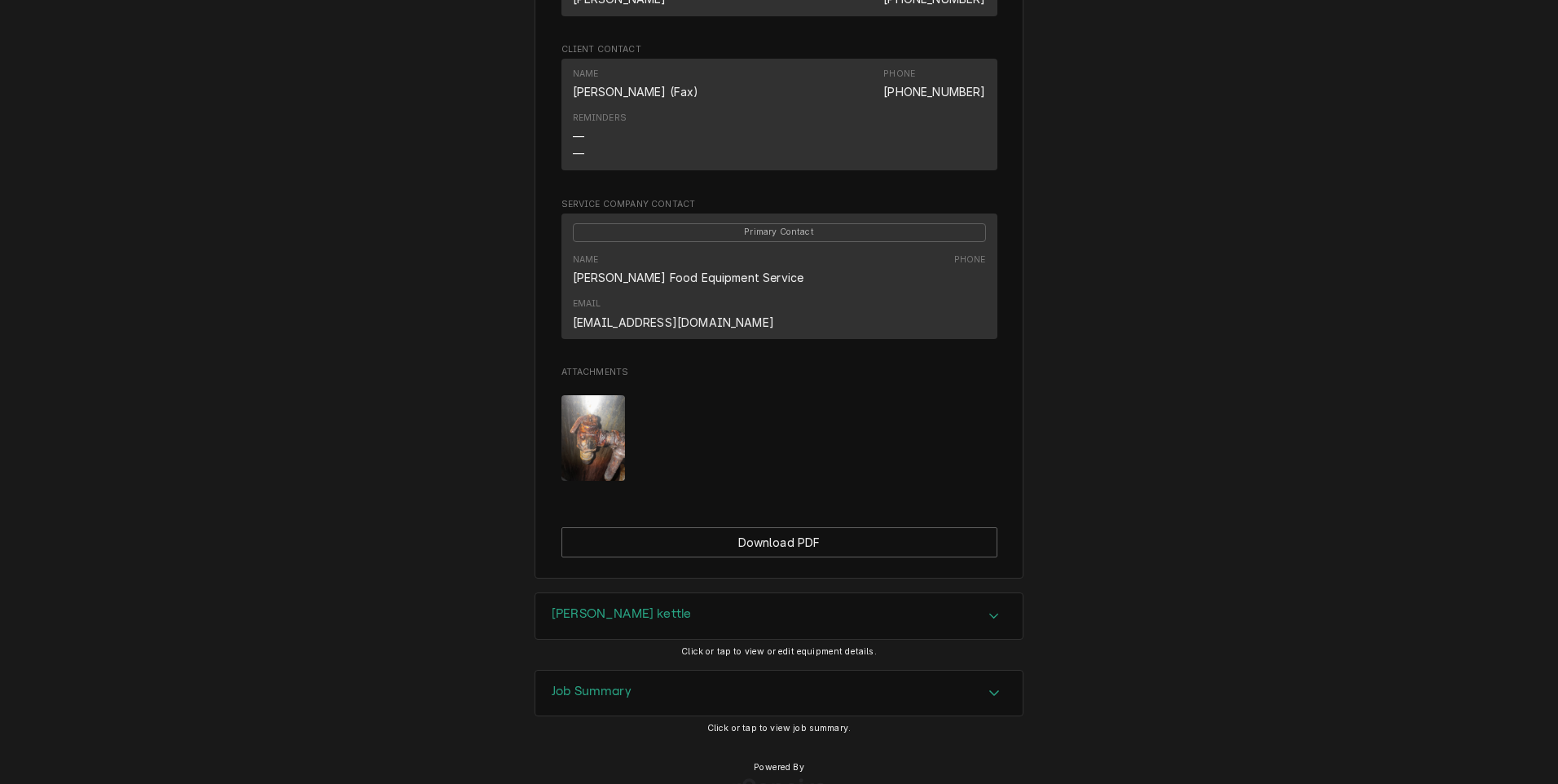
click at [598, 395] on img "Attachments" at bounding box center [594, 438] width 64 height 85
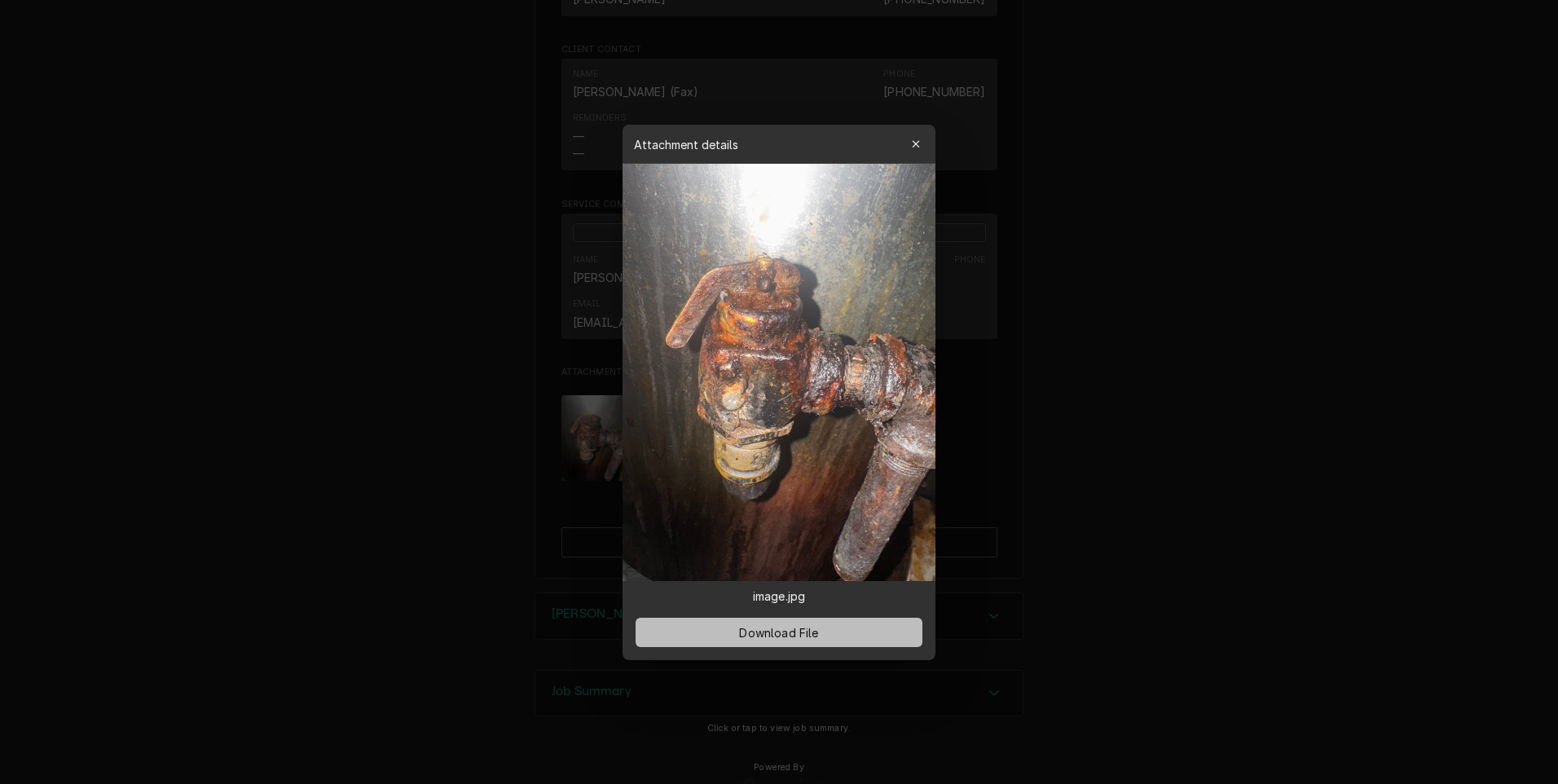
click at [763, 631] on span "Download File" at bounding box center [779, 631] width 85 height 17
click at [1054, 378] on div at bounding box center [779, 392] width 1558 height 784
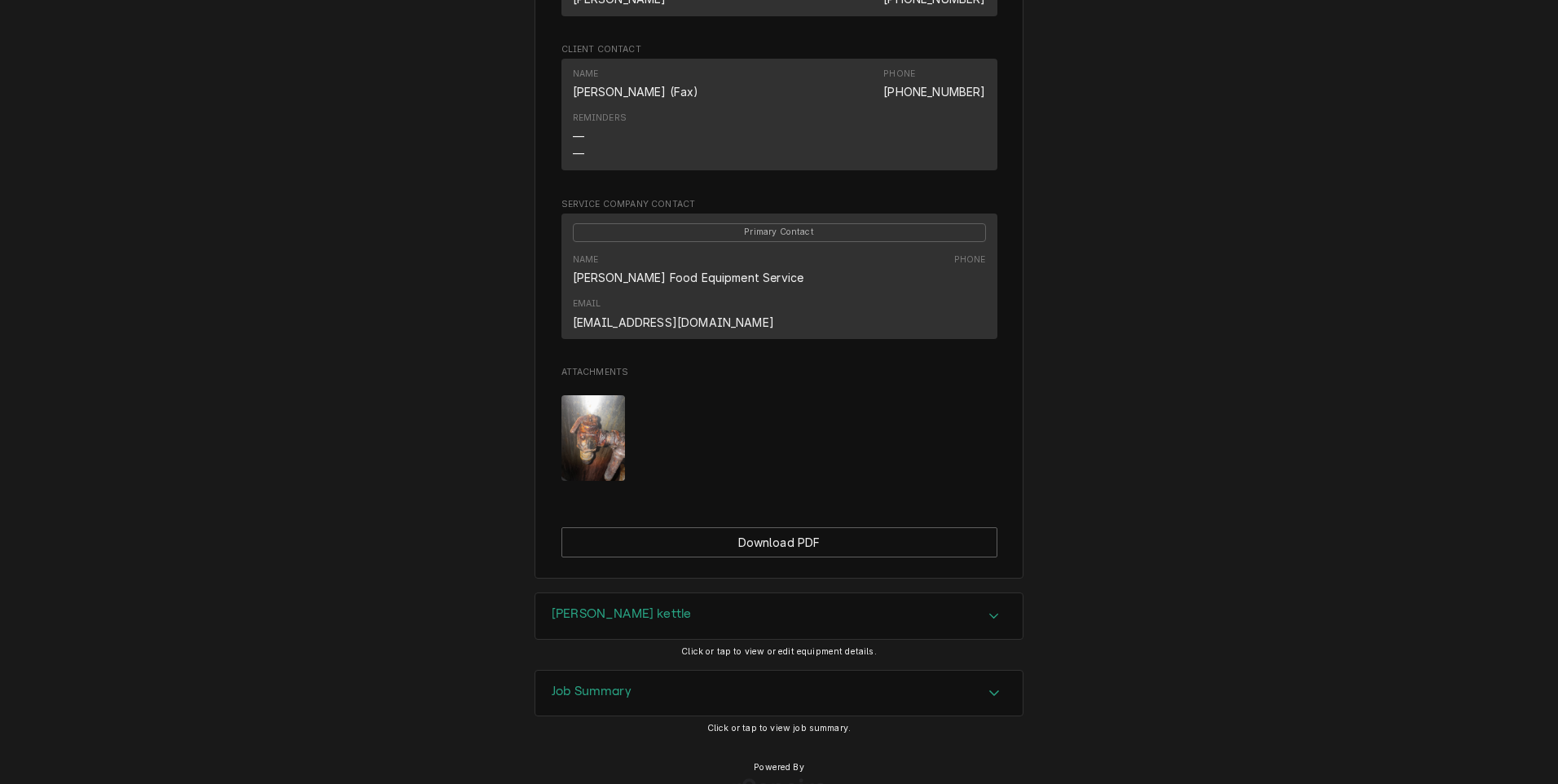
click at [671, 593] on div "[PERSON_NAME] kettle" at bounding box center [779, 615] width 488 height 46
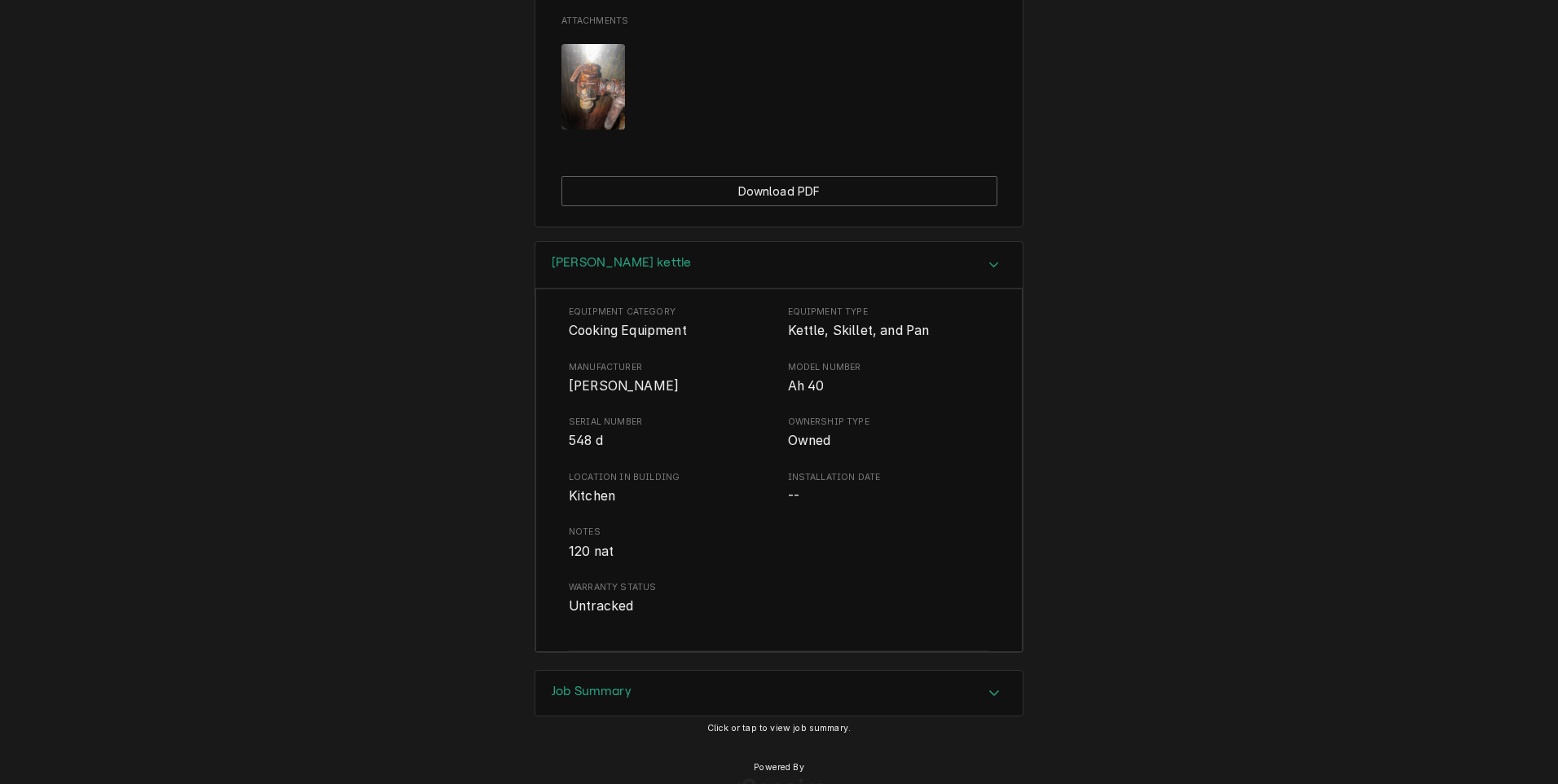
click at [673, 670] on div "Job Summary" at bounding box center [779, 693] width 488 height 46
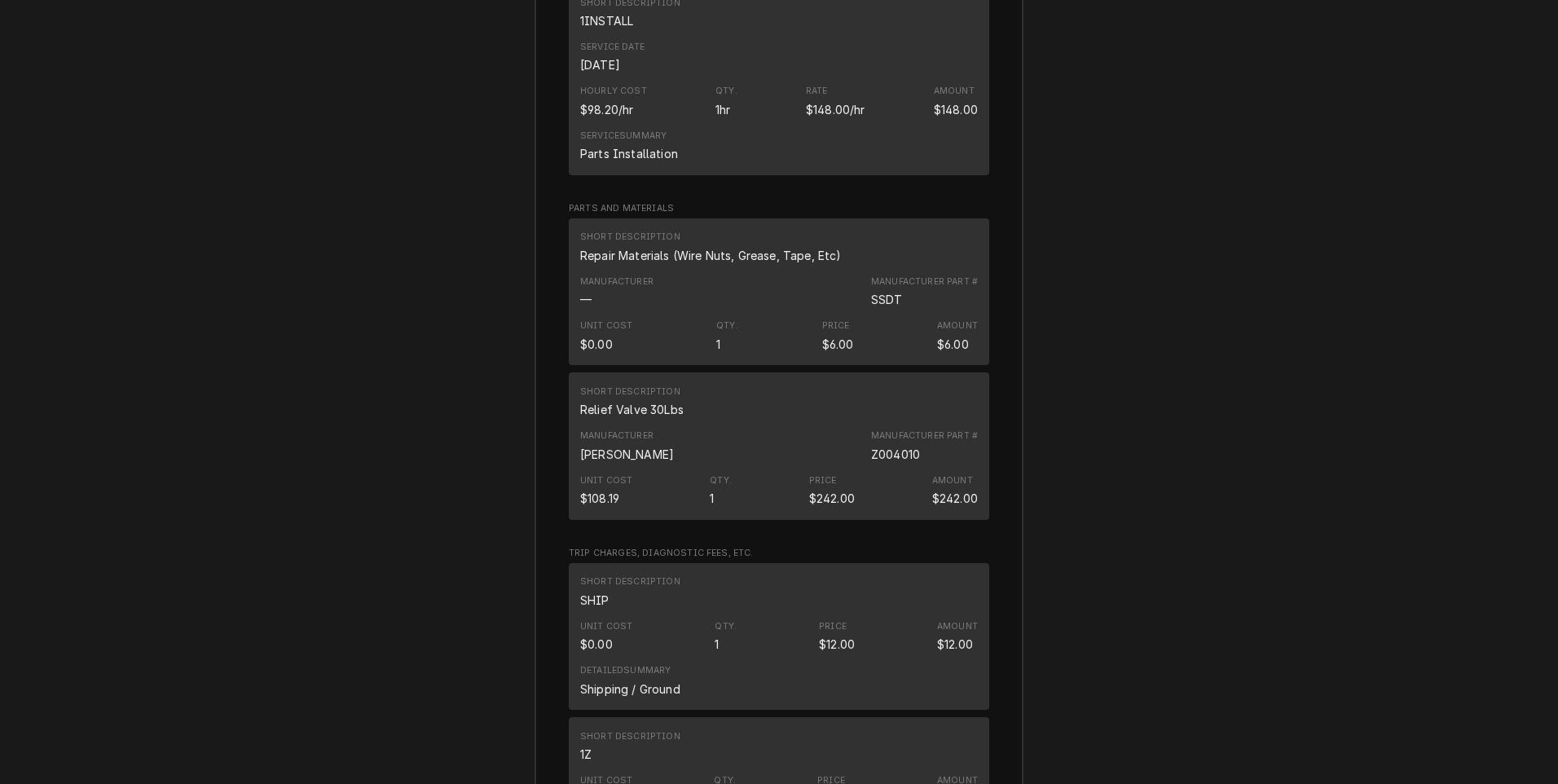
scroll to position [3539, 0]
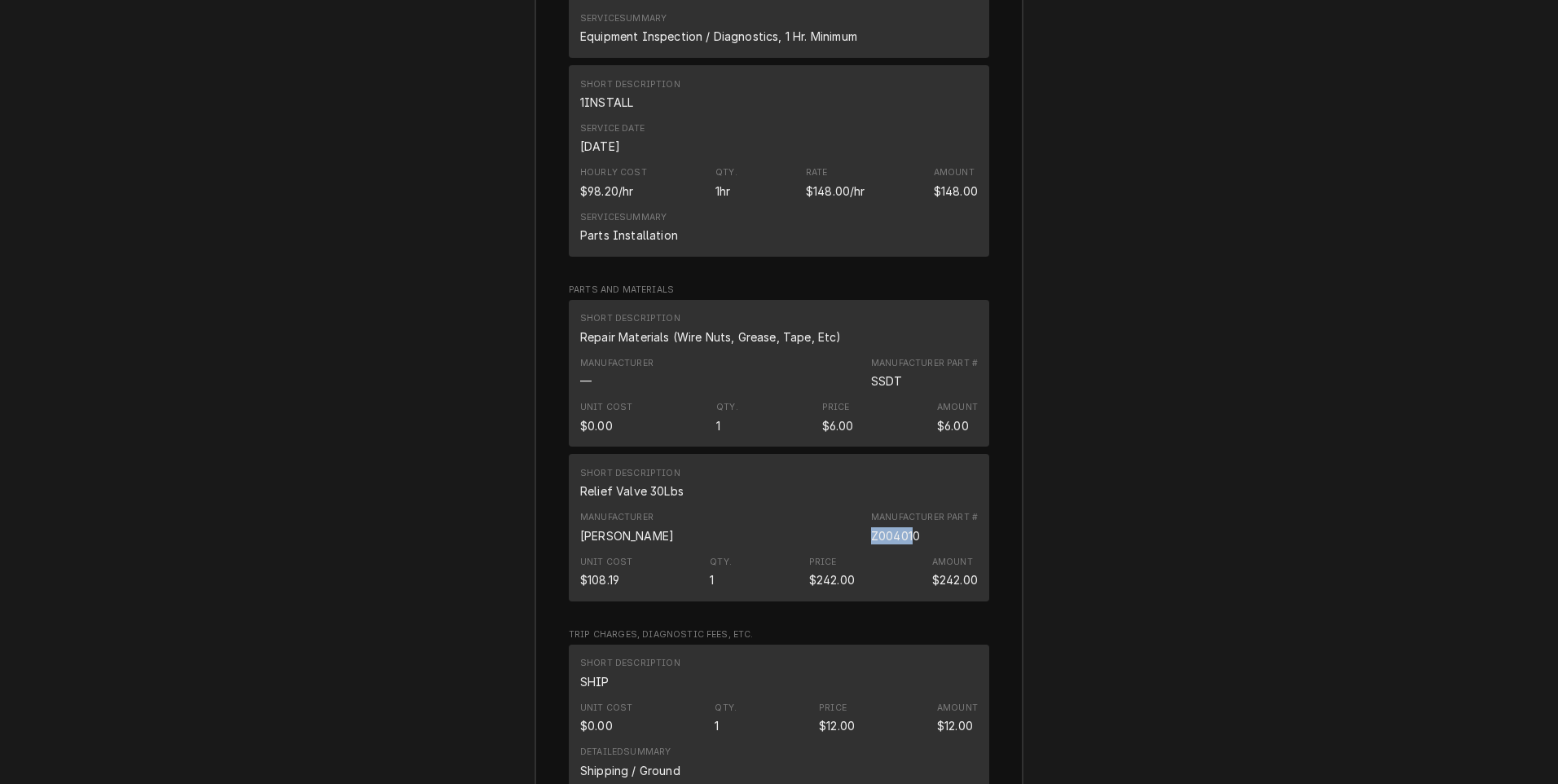
drag, startPoint x: 865, startPoint y: 491, endPoint x: 907, endPoint y: 486, distance: 42.3
click at [907, 505] on div "Manufacturer Groen Manufacturer Part # Z004010" at bounding box center [779, 527] width 398 height 44
